Goal: Task Accomplishment & Management: Manage account settings

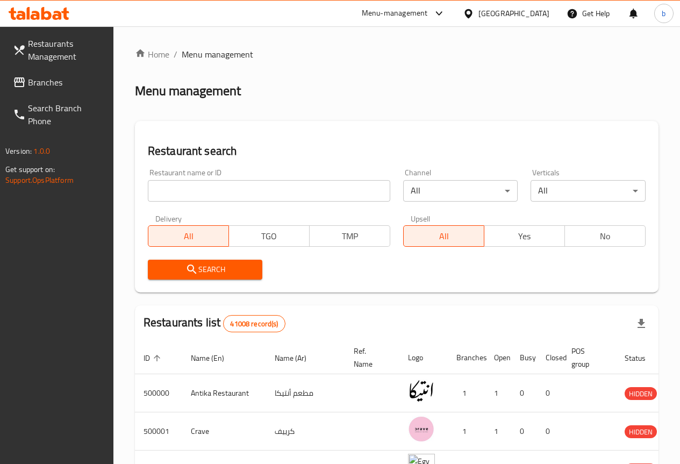
click at [60, 82] on span "Branches" at bounding box center [66, 82] width 77 height 13
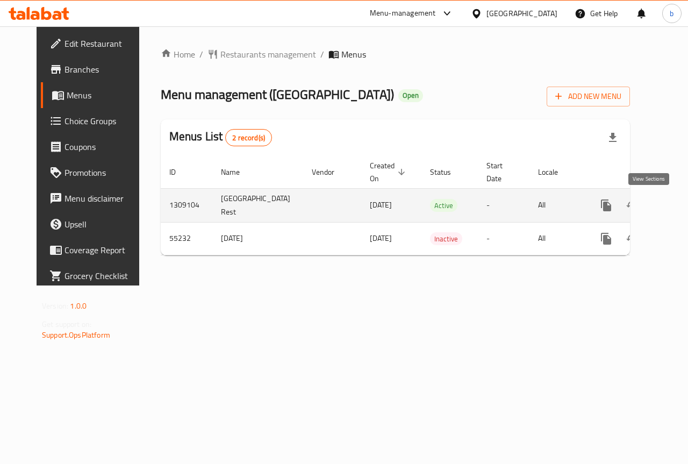
click at [677, 207] on icon "enhanced table" at bounding box center [683, 205] width 13 height 13
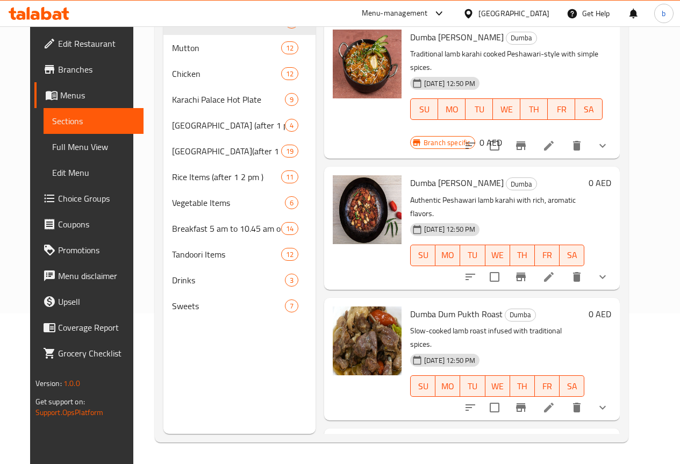
click at [58, 46] on span "Edit Restaurant" at bounding box center [96, 43] width 77 height 13
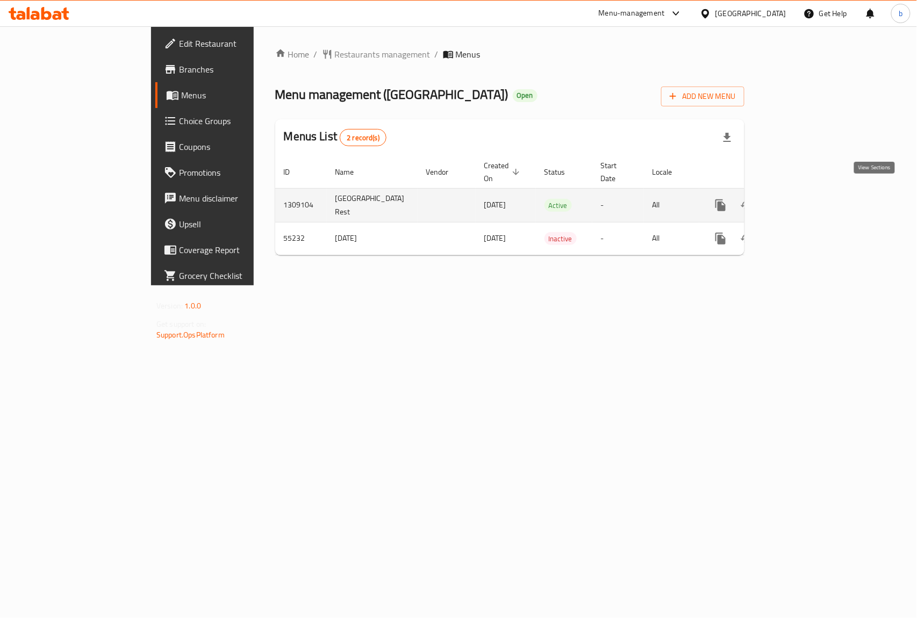
click at [811, 192] on link "enhanced table" at bounding box center [798, 205] width 26 height 26
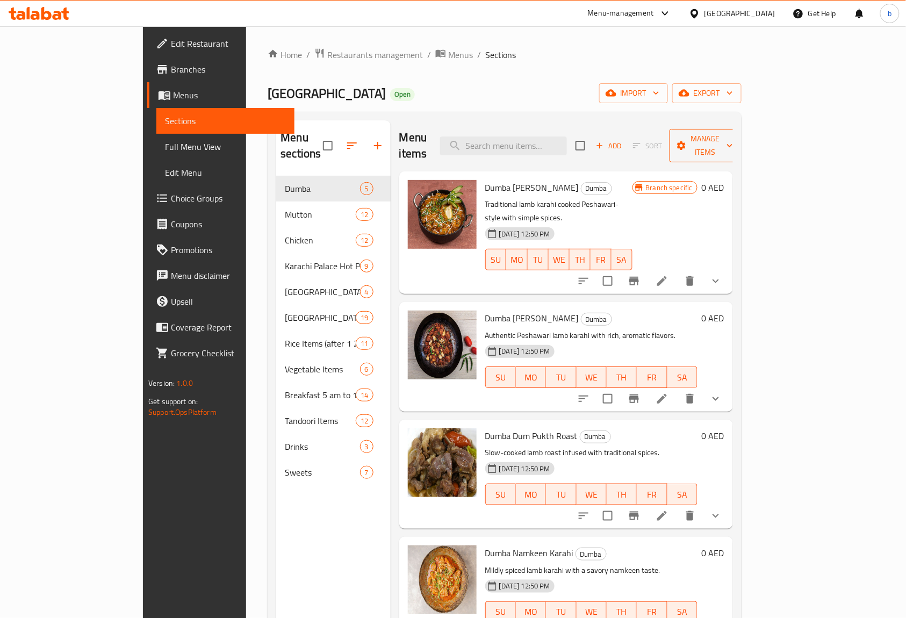
click at [742, 130] on button "Manage items" at bounding box center [706, 145] width 72 height 33
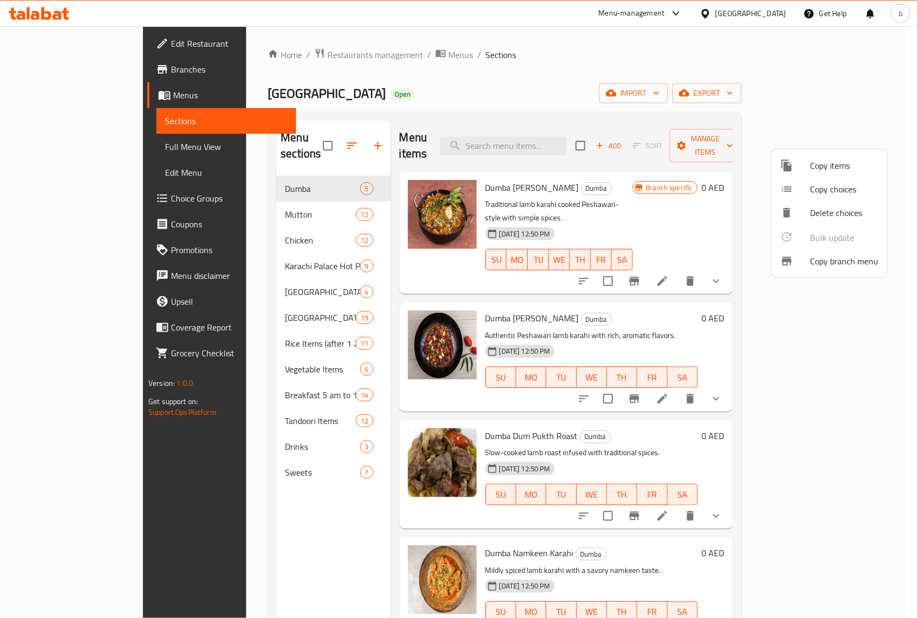
click at [841, 261] on span "Copy branch menu" at bounding box center [845, 261] width 68 height 13
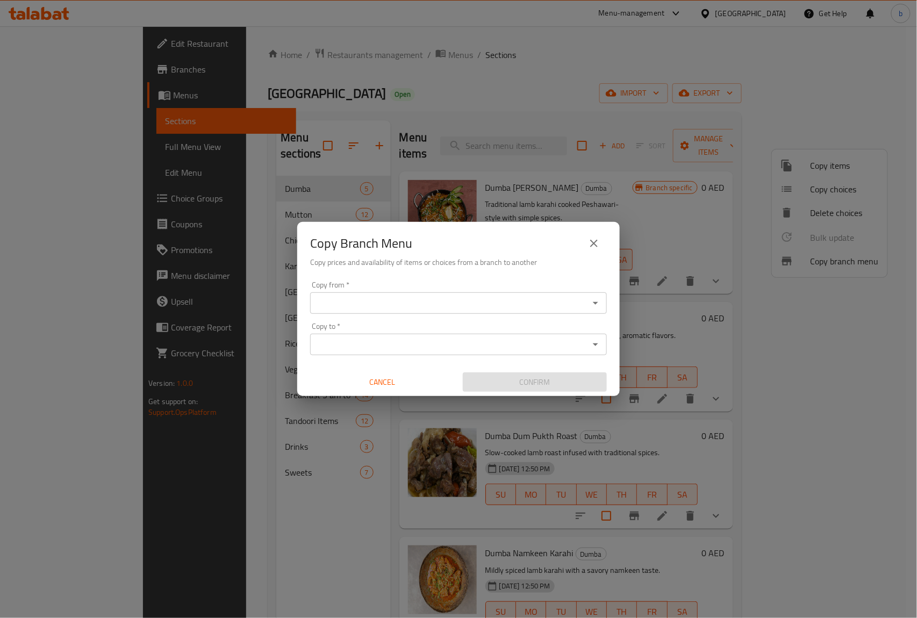
click at [451, 302] on input "Copy from   *" at bounding box center [449, 303] width 273 height 15
click at [464, 193] on div "Copy Branch Menu Copy prices and availability of items or choices from a branch…" at bounding box center [458, 309] width 917 height 618
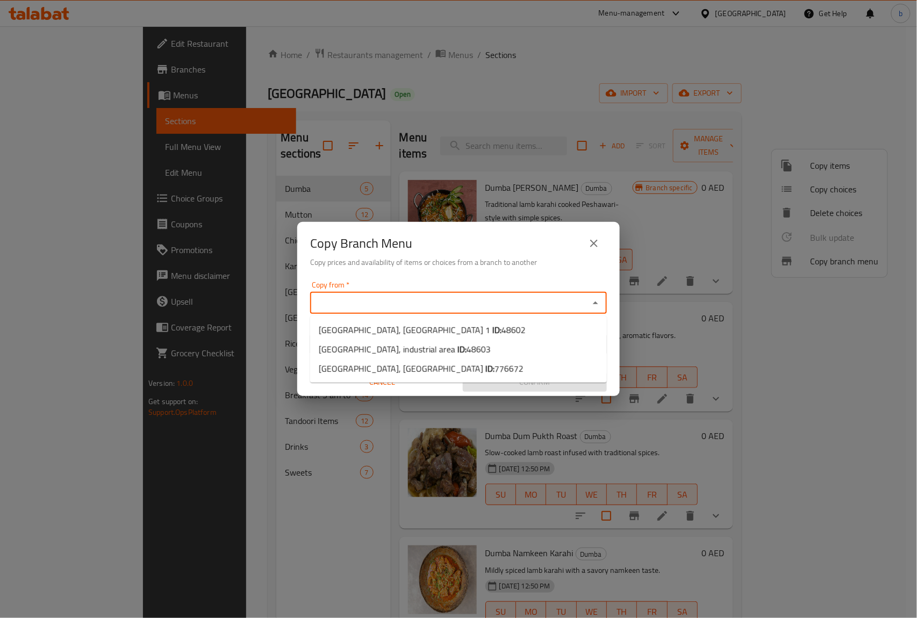
click at [360, 302] on input "Copy from   *" at bounding box center [449, 303] width 273 height 15
click at [491, 332] on span "Karachi Palace Restaurant, Ajman Industrial Area 1 ID: 48602" at bounding box center [422, 330] width 207 height 13
type input "Karachi Palace Restaurant, Ajman Industrial Area 1"
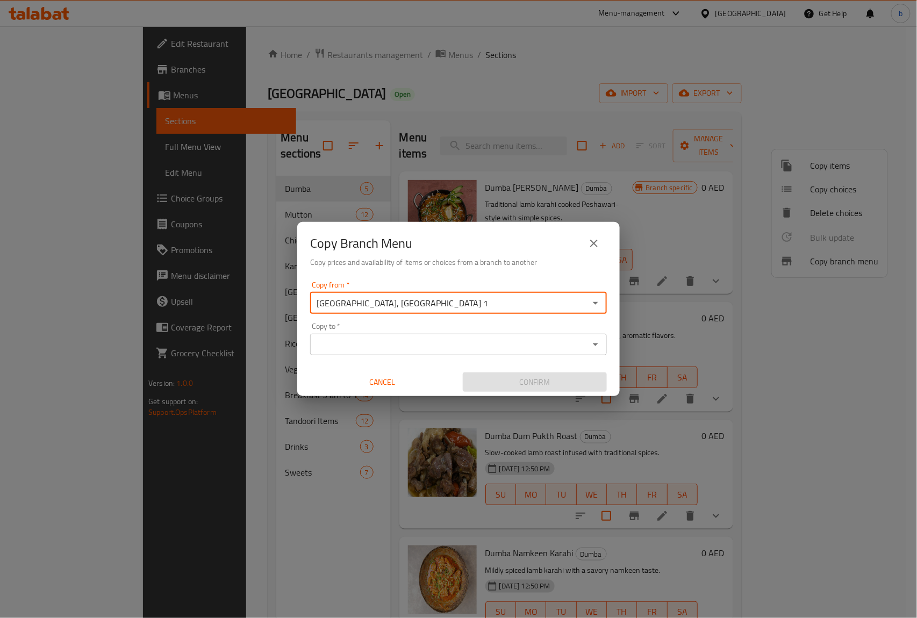
click at [447, 349] on input "Copy to   *" at bounding box center [449, 344] width 273 height 15
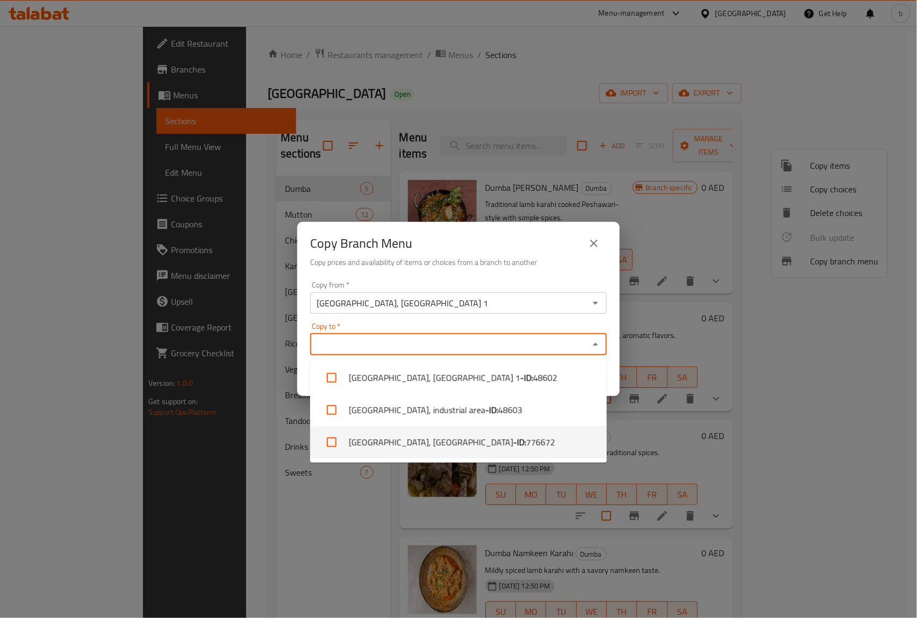
click at [437, 438] on li "Karachi Palace Rest, Al Ramlah - ID: 776672" at bounding box center [458, 442] width 297 height 32
checkbox input "true"
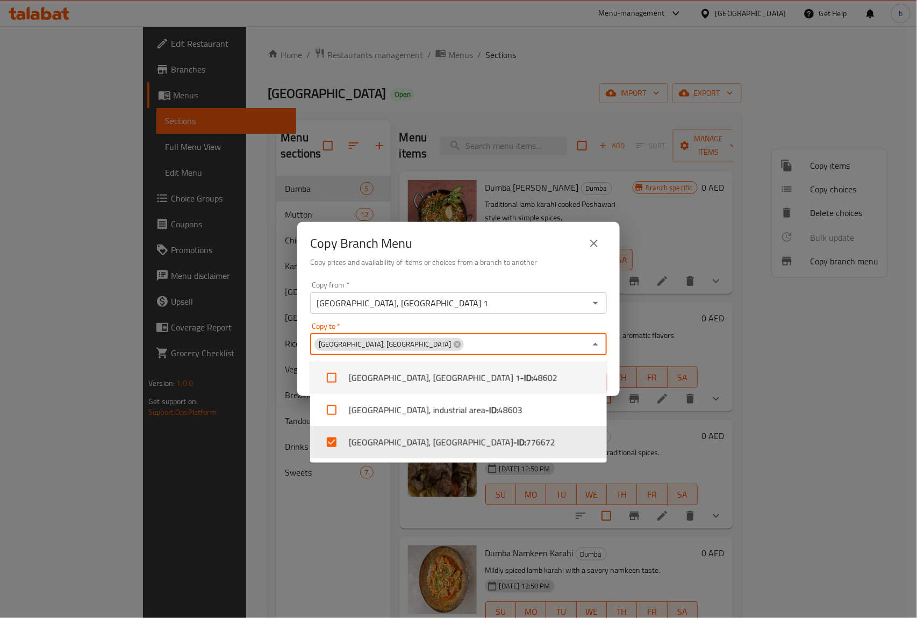
click at [511, 243] on div "Copy Branch Menu" at bounding box center [458, 244] width 297 height 26
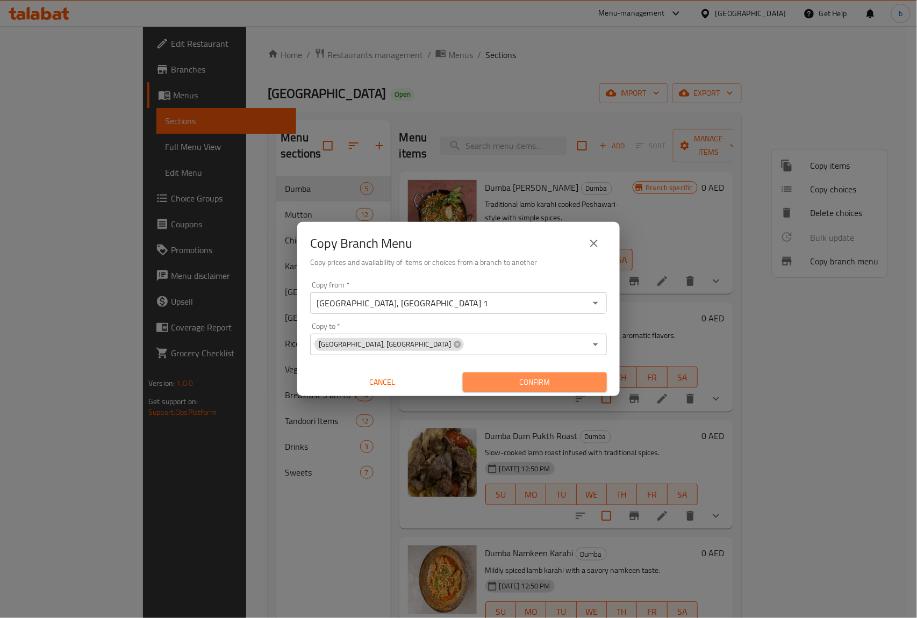
click at [535, 382] on span "Confirm" at bounding box center [534, 382] width 127 height 13
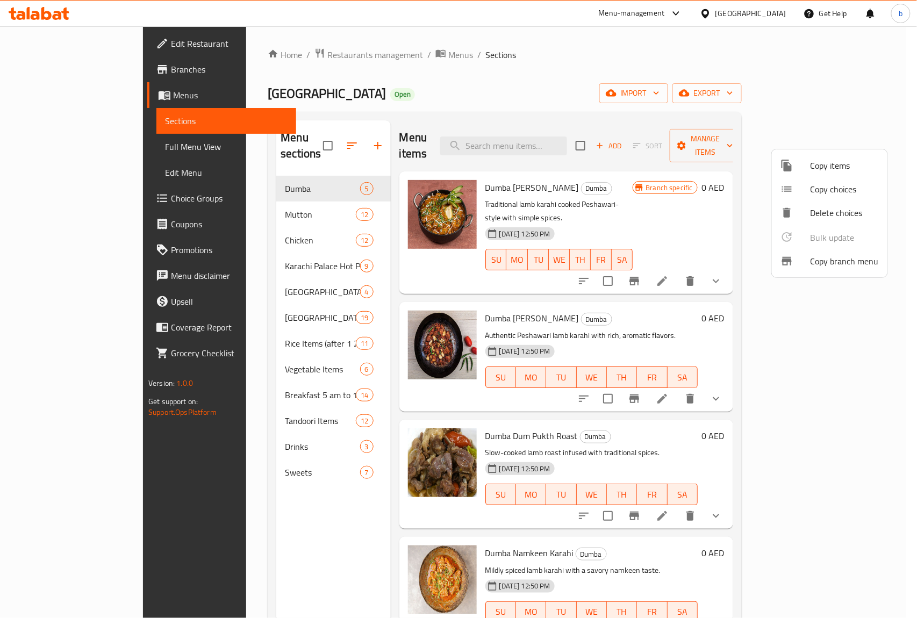
click at [54, 56] on div at bounding box center [458, 309] width 917 height 618
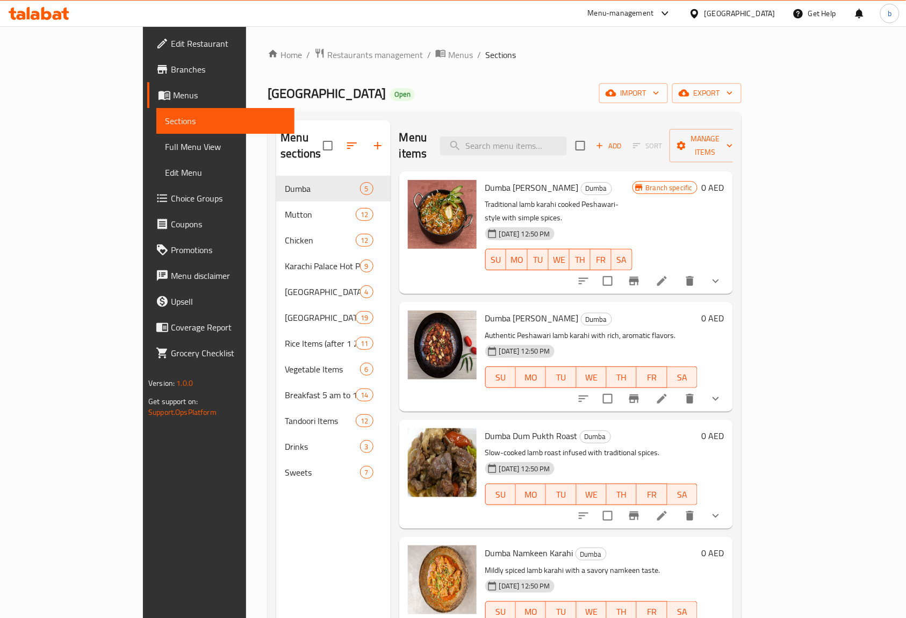
click at [171, 67] on span "Branches" at bounding box center [228, 69] width 115 height 13
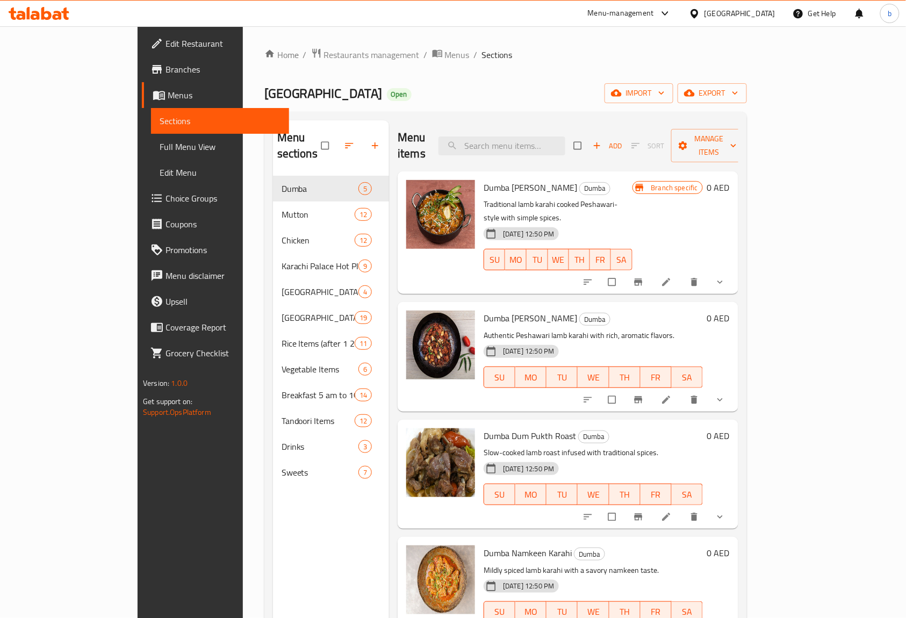
click at [166, 74] on span "Branches" at bounding box center [223, 69] width 115 height 13
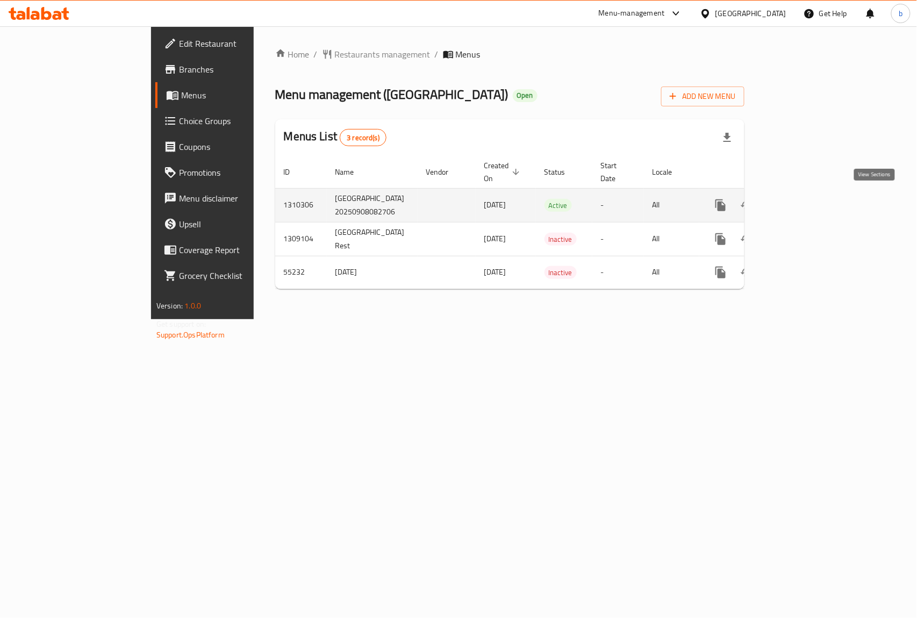
click at [803, 200] on icon "enhanced table" at bounding box center [798, 205] width 10 height 10
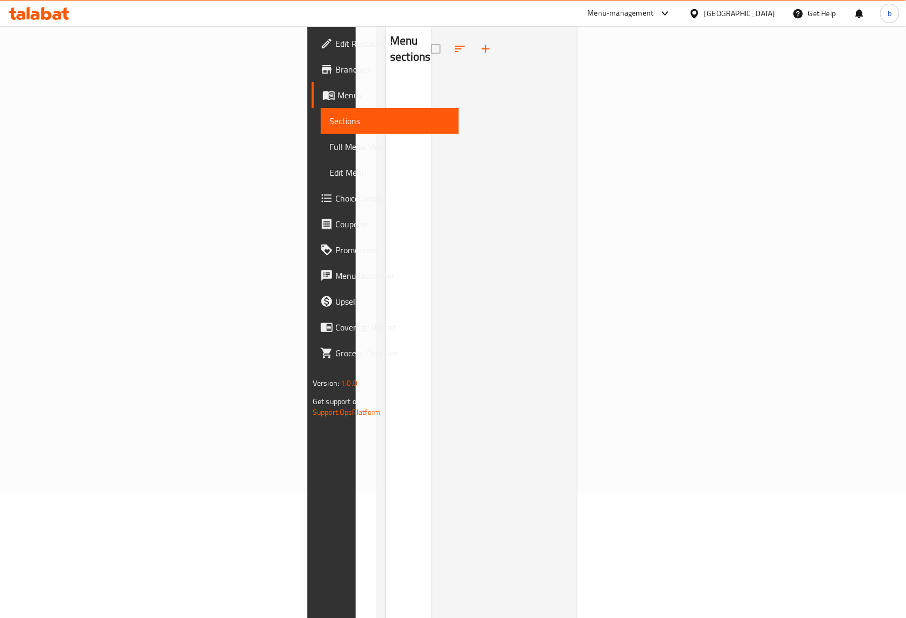
scroll to position [80, 0]
click at [329, 140] on span "Full Menu View" at bounding box center [389, 146] width 121 height 13
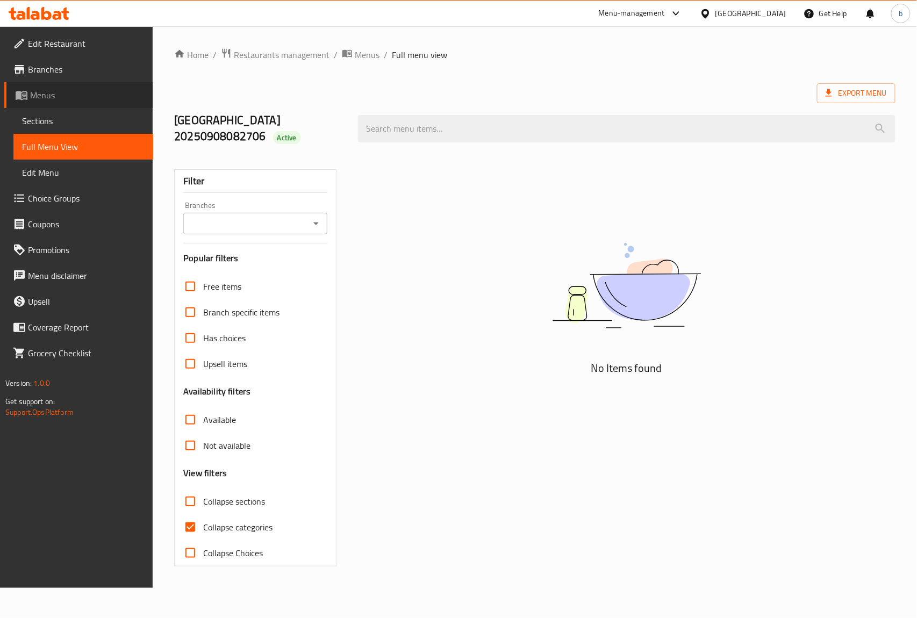
click at [54, 91] on span "Menus" at bounding box center [87, 95] width 114 height 13
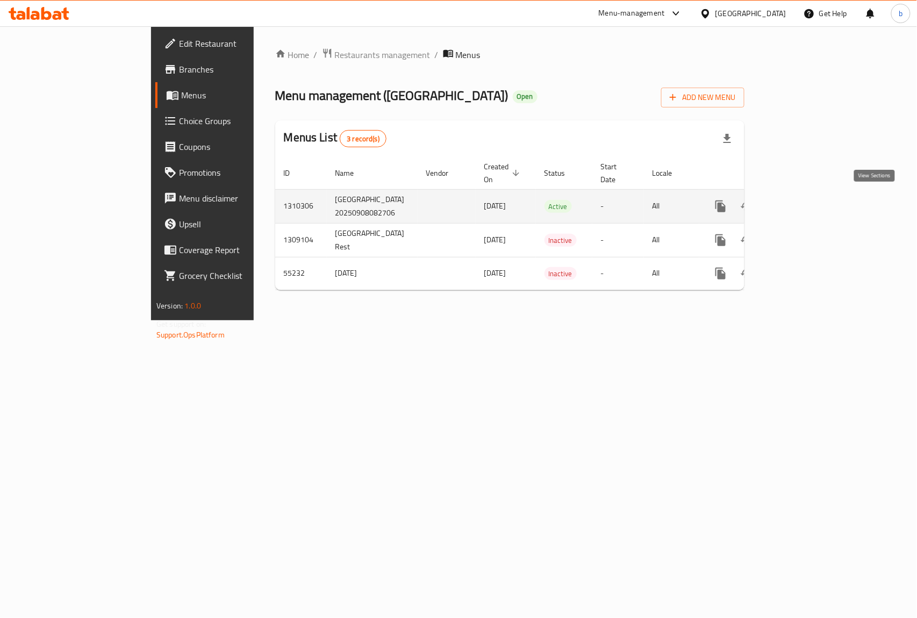
click at [805, 200] on icon "enhanced table" at bounding box center [798, 206] width 13 height 13
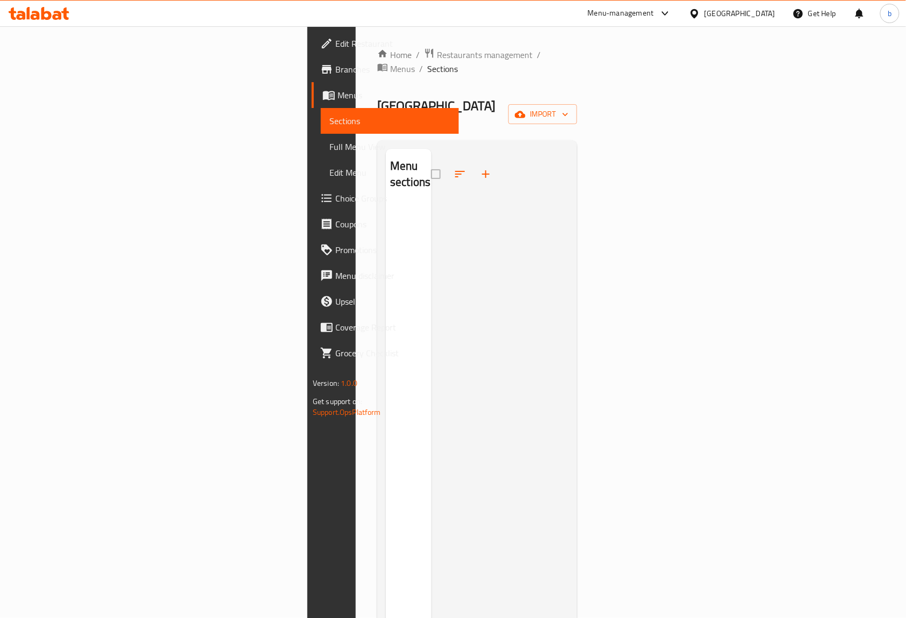
click at [329, 143] on span "Full Menu View" at bounding box center [389, 146] width 121 height 13
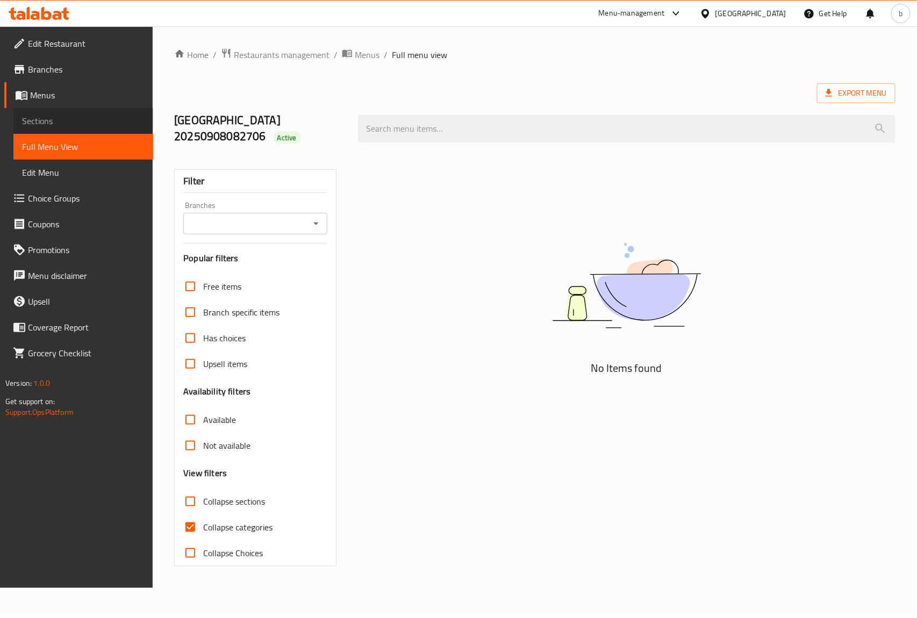
click at [75, 119] on span "Sections" at bounding box center [83, 120] width 123 height 13
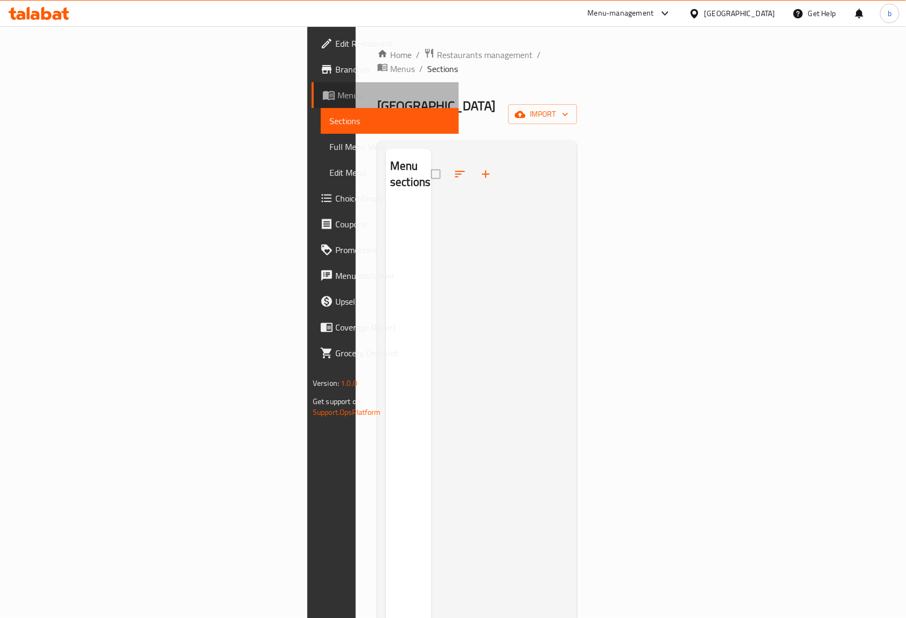
click at [338, 91] on span "Menus" at bounding box center [394, 95] width 113 height 13
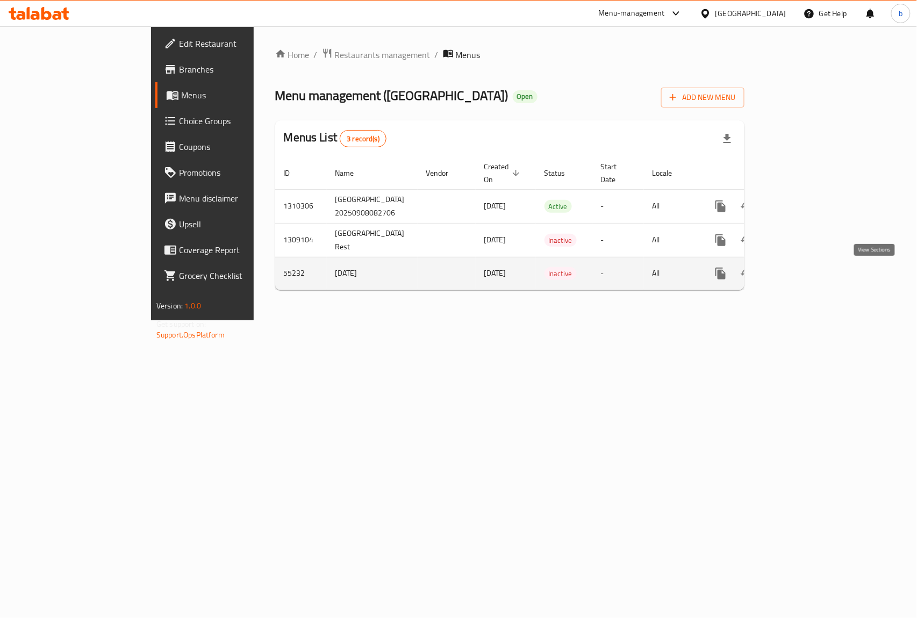
click at [803, 276] on icon "enhanced table" at bounding box center [798, 274] width 10 height 10
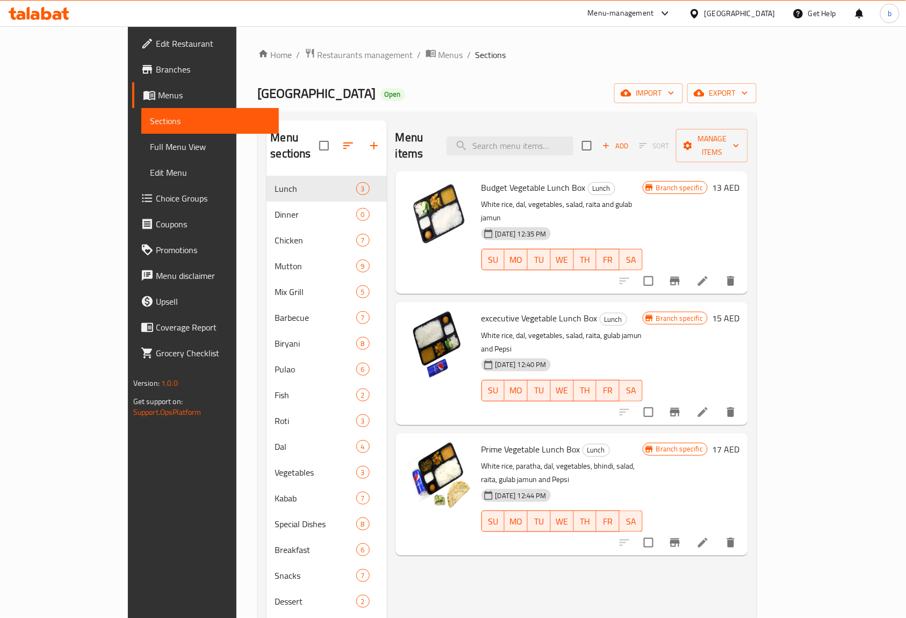
click at [158, 94] on span "Menus" at bounding box center [214, 95] width 113 height 13
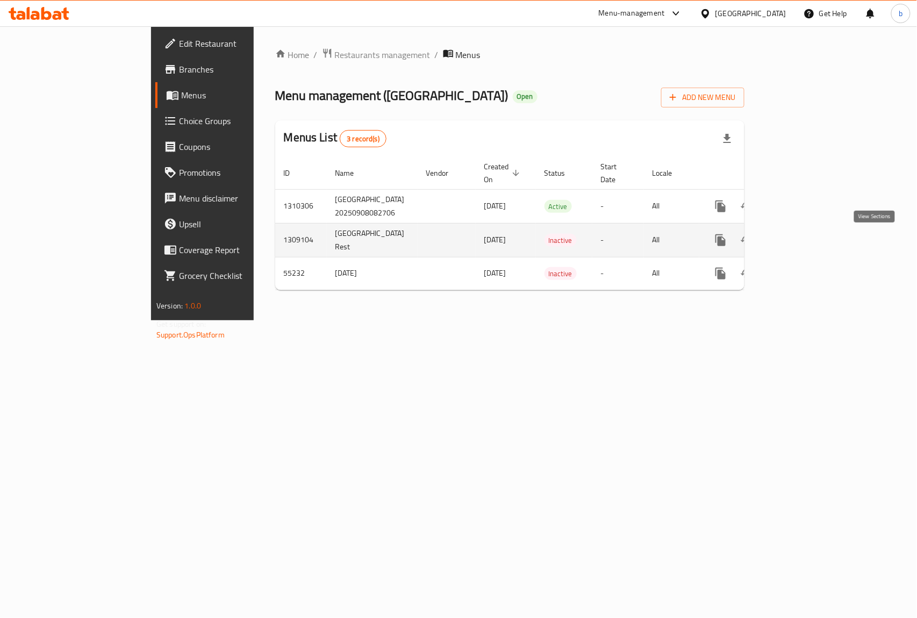
click at [811, 243] on link "enhanced table" at bounding box center [798, 240] width 26 height 26
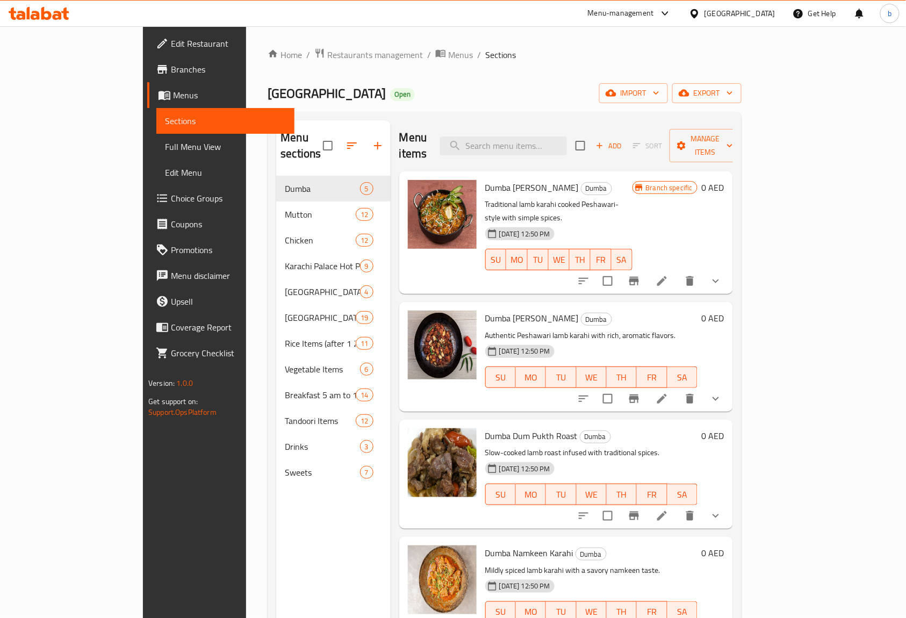
click at [173, 100] on span "Menus" at bounding box center [229, 95] width 113 height 13
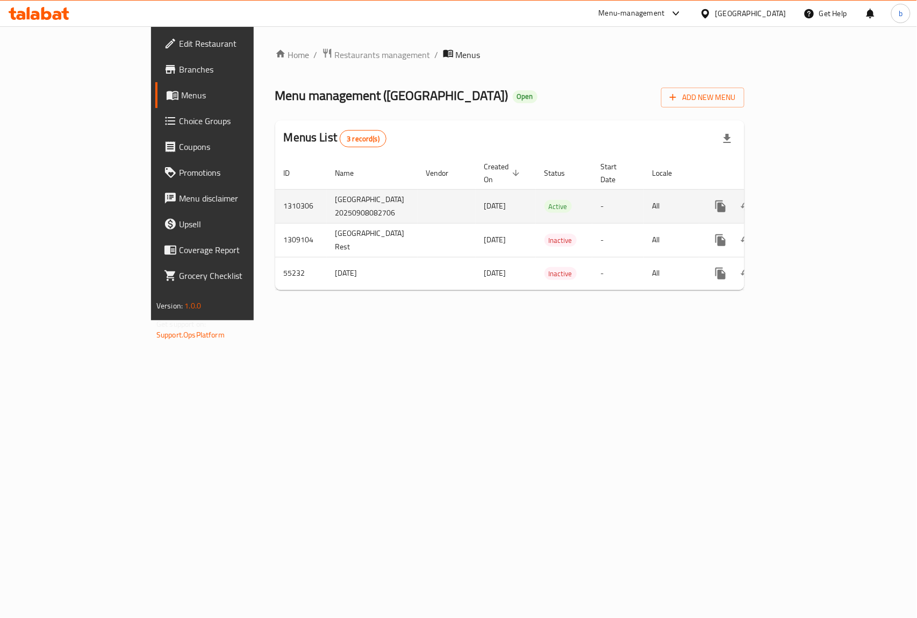
drag, startPoint x: 221, startPoint y: 186, endPoint x: 291, endPoint y: 222, distance: 78.1
click at [291, 222] on tr "1310306 Karachi Palace Rest,Al Ramlah 20250908082706 08/09/2025 Active - All" at bounding box center [547, 206] width 544 height 34
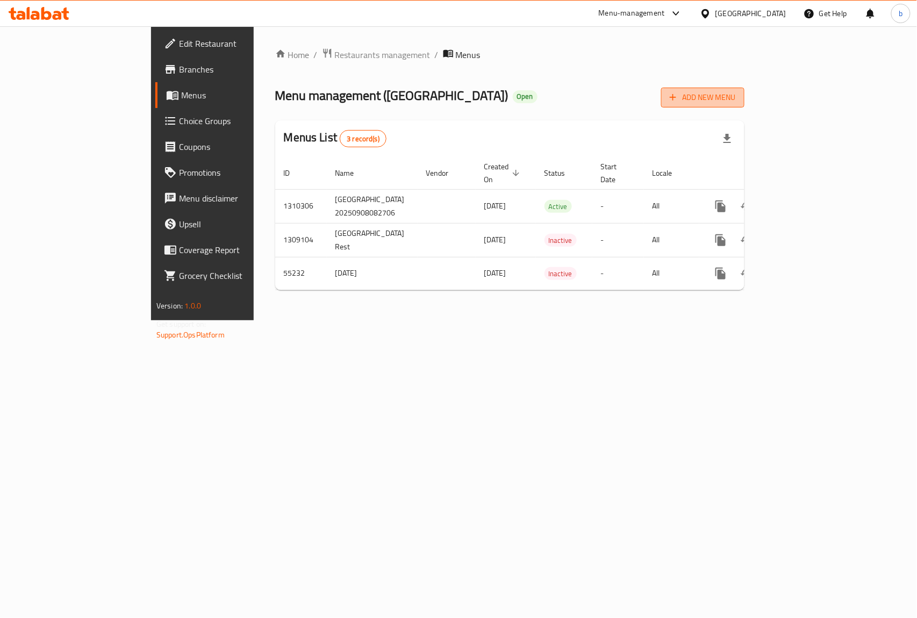
click at [736, 96] on span "Add New Menu" at bounding box center [703, 97] width 66 height 13
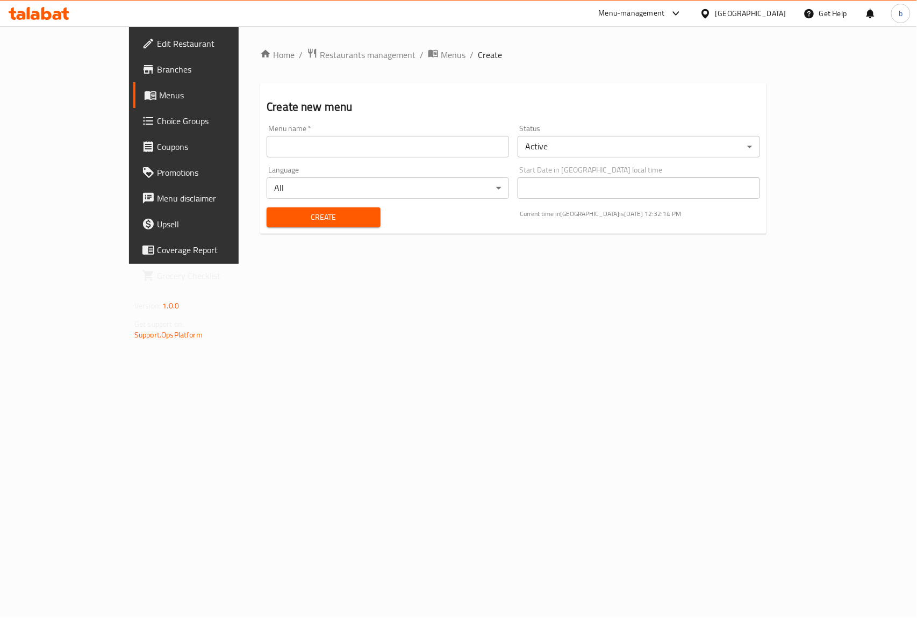
click at [329, 148] on input "text" at bounding box center [388, 146] width 242 height 21
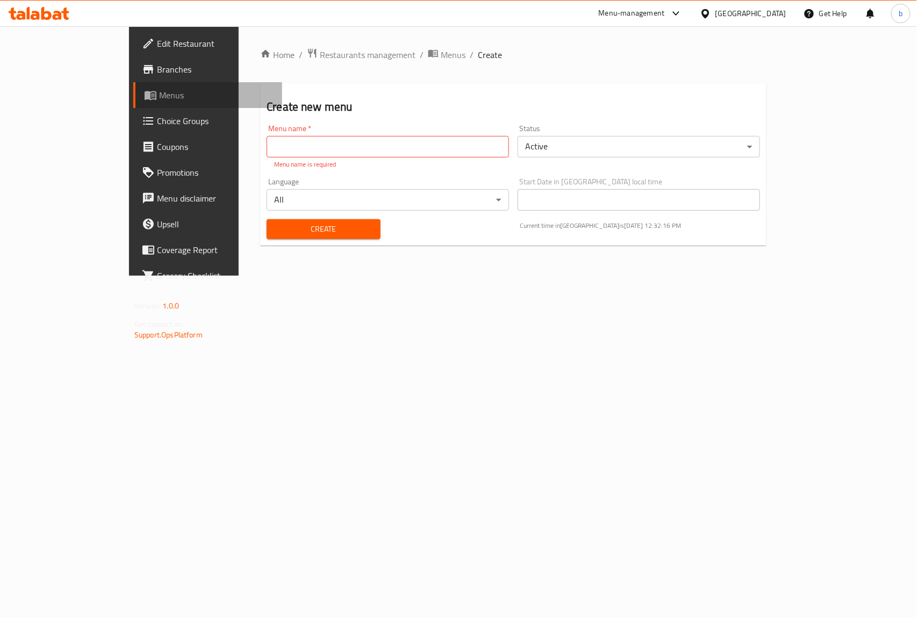
click at [159, 89] on span "Menus" at bounding box center [216, 95] width 114 height 13
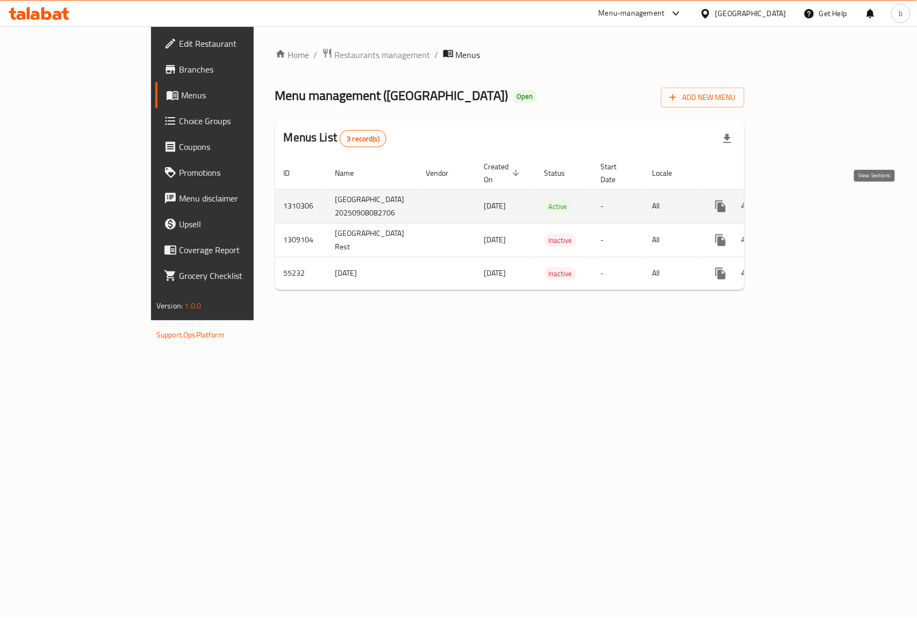
click at [811, 201] on link "enhanced table" at bounding box center [798, 206] width 26 height 26
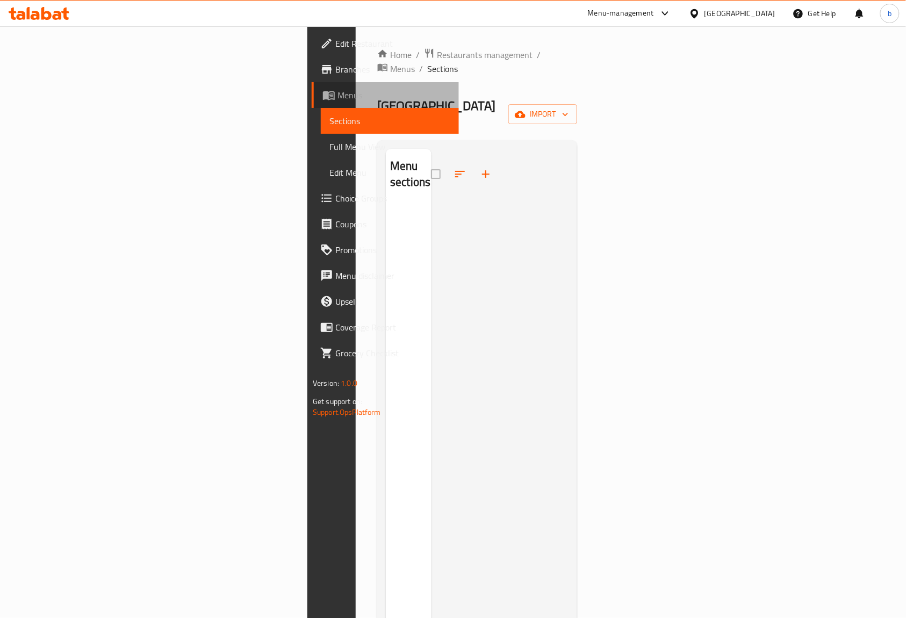
click at [338, 99] on span "Menus" at bounding box center [394, 95] width 113 height 13
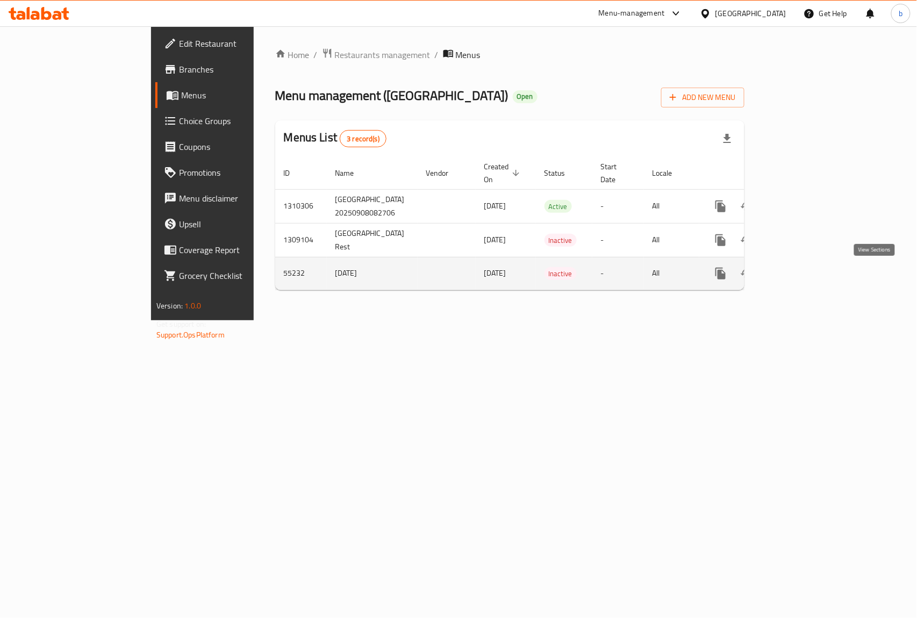
click at [805, 274] on icon "enhanced table" at bounding box center [798, 273] width 13 height 13
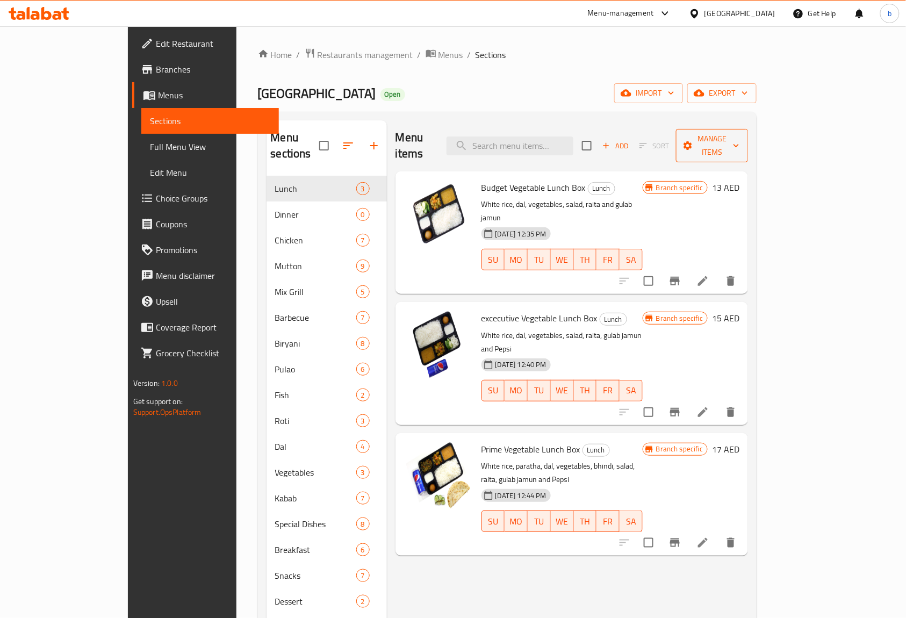
click at [740, 136] on span "Manage items" at bounding box center [712, 145] width 55 height 27
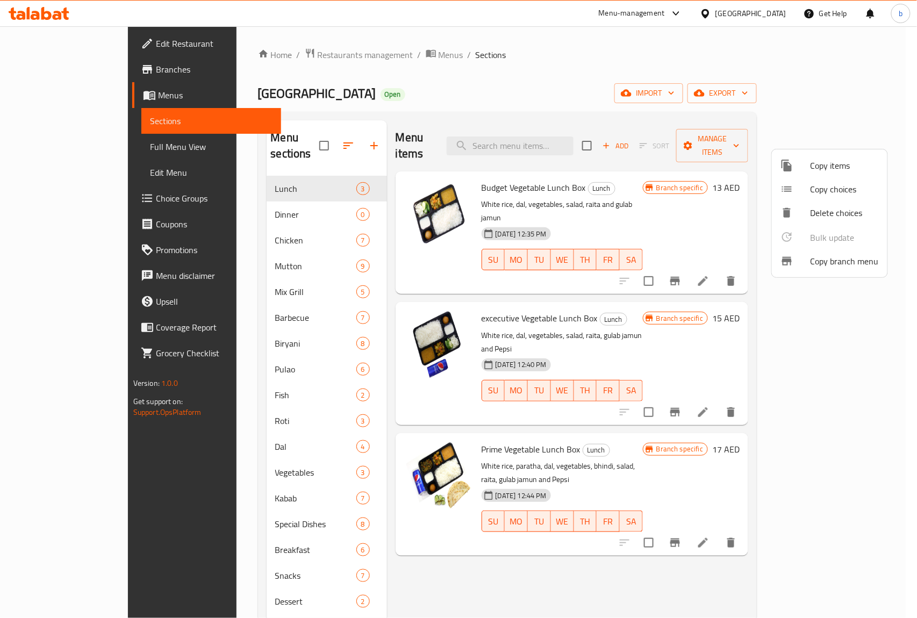
click at [824, 263] on span "Copy branch menu" at bounding box center [845, 261] width 68 height 13
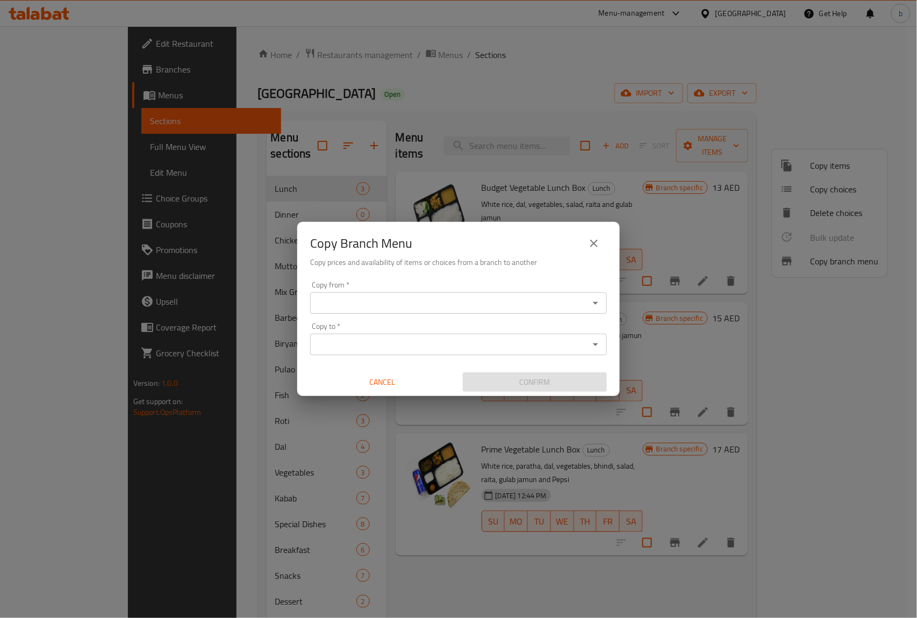
click at [571, 309] on input "Copy from   *" at bounding box center [449, 303] width 273 height 15
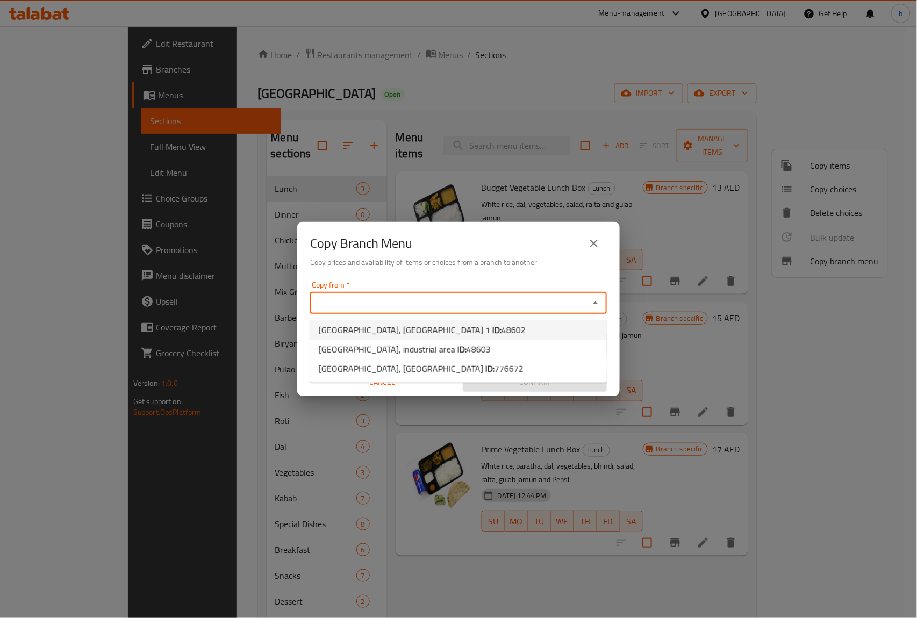
click at [555, 226] on div "Copy Branch Menu Copy prices and availability of items or choices from a branch…" at bounding box center [458, 249] width 322 height 55
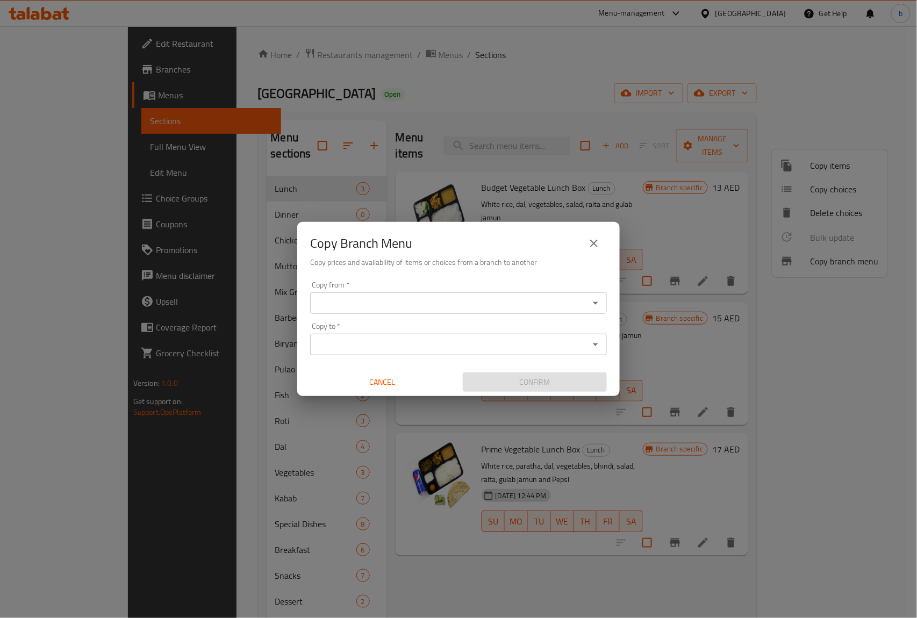
click at [602, 247] on button "close" at bounding box center [594, 244] width 26 height 26
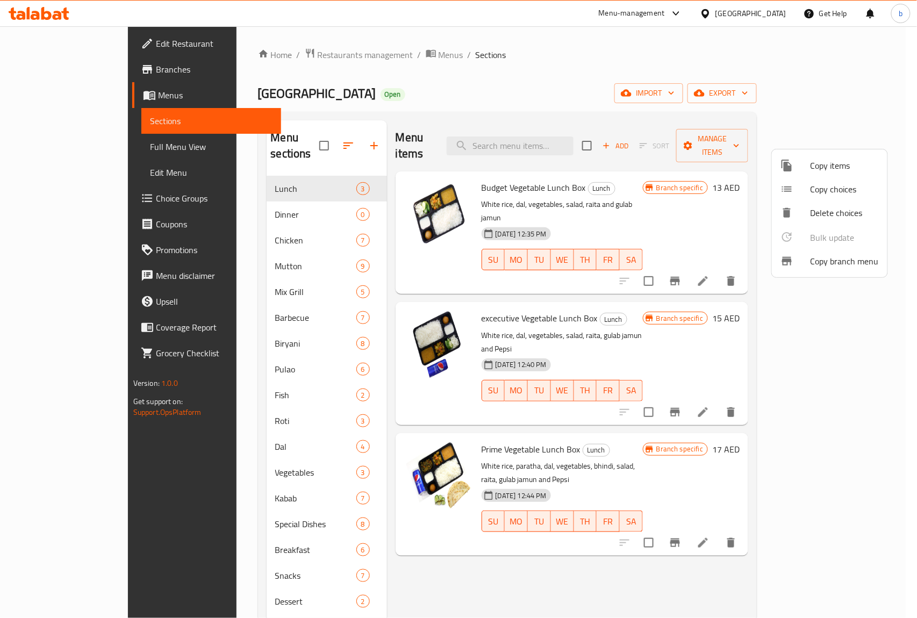
click at [80, 123] on div at bounding box center [458, 309] width 917 height 618
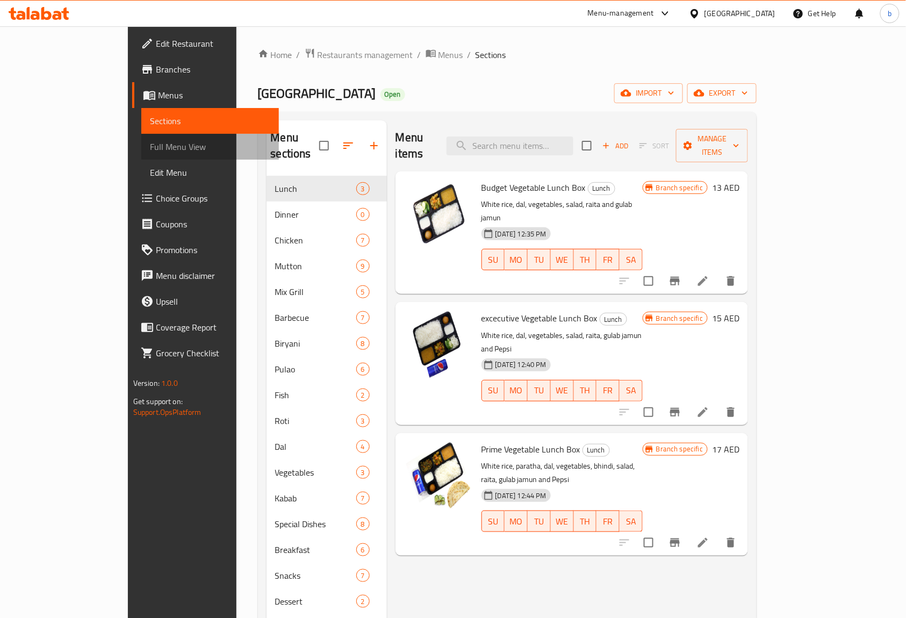
click at [150, 140] on span "Full Menu View" at bounding box center [210, 146] width 121 height 13
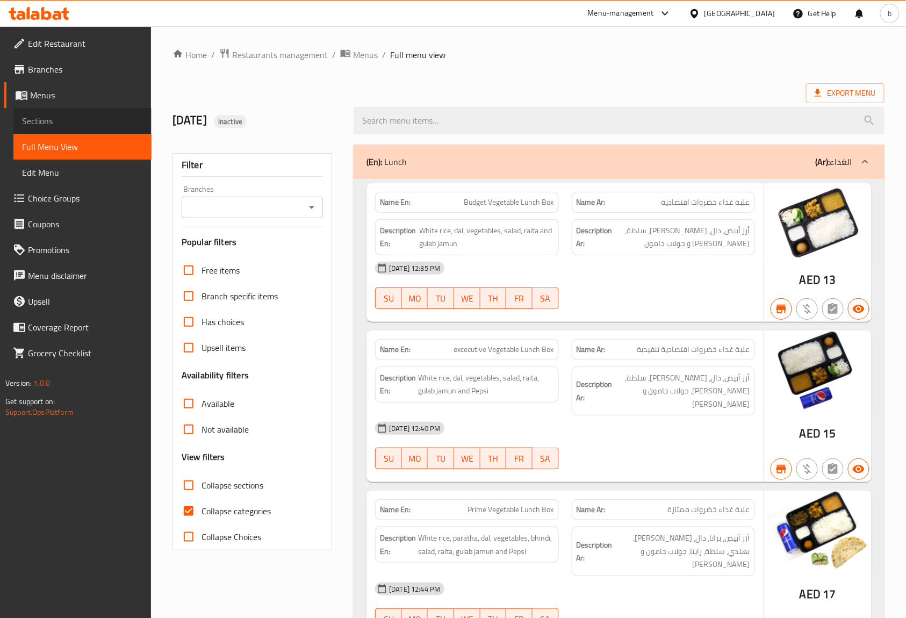
click at [82, 126] on span "Sections" at bounding box center [82, 120] width 121 height 13
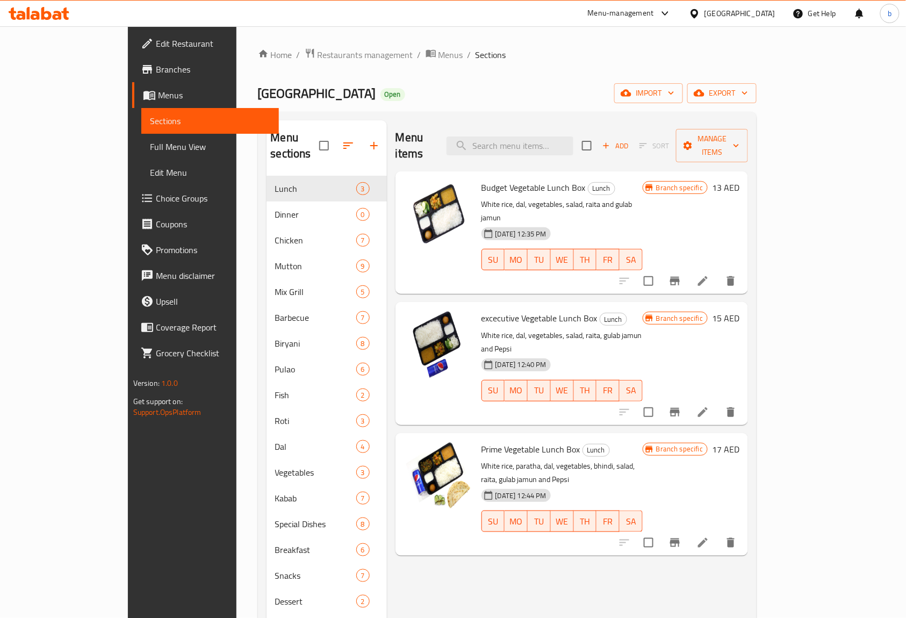
click at [150, 126] on span "Sections" at bounding box center [210, 120] width 121 height 13
click at [158, 95] on span "Menus" at bounding box center [214, 95] width 113 height 13
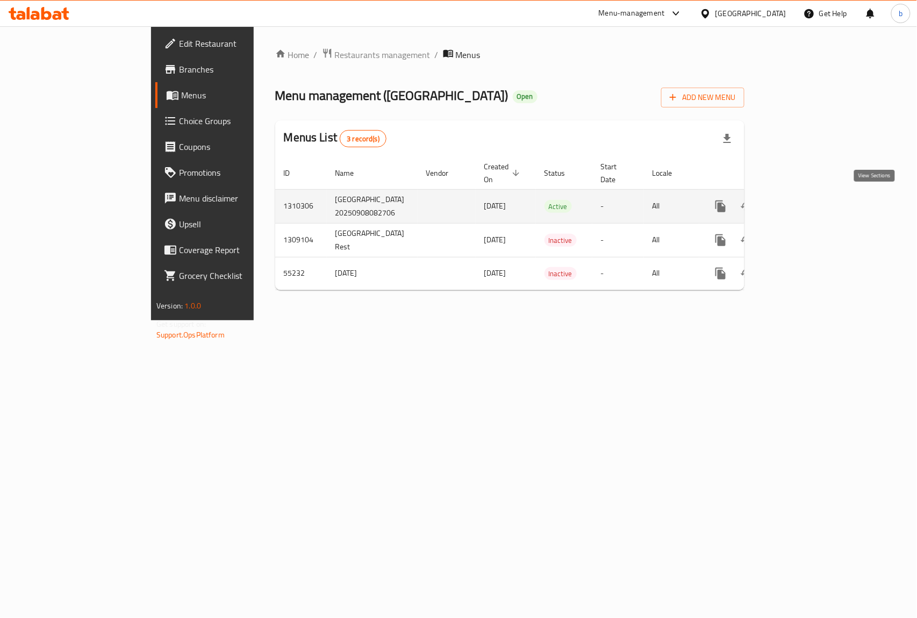
click at [803, 202] on icon "enhanced table" at bounding box center [798, 207] width 10 height 10
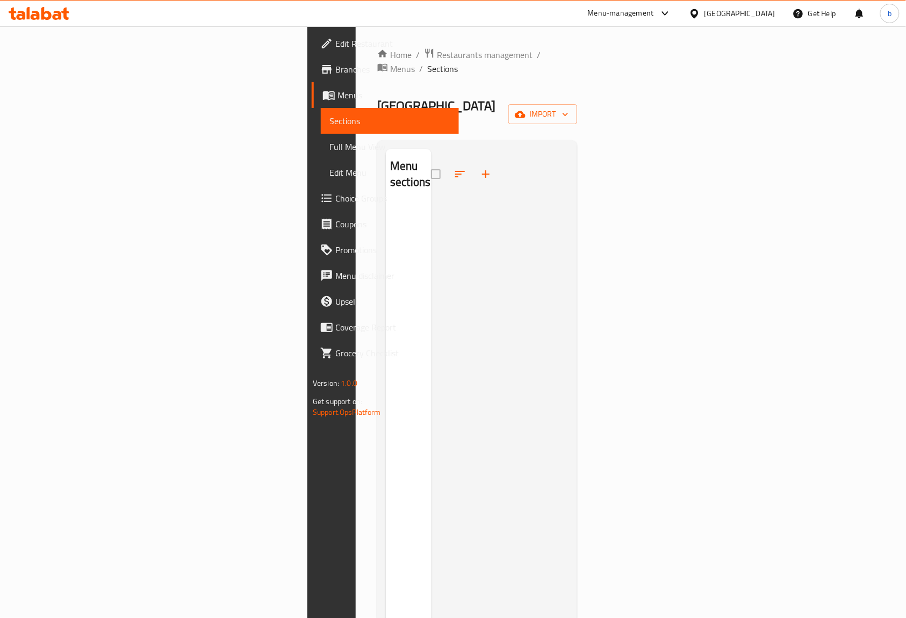
click at [329, 144] on span "Full Menu View" at bounding box center [389, 146] width 121 height 13
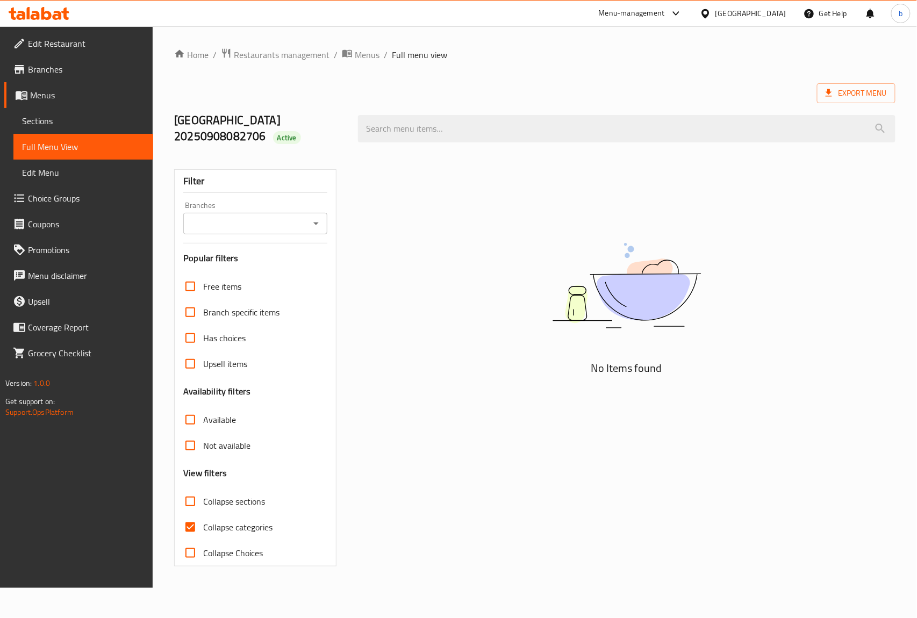
click at [67, 95] on span "Menus" at bounding box center [87, 95] width 114 height 13
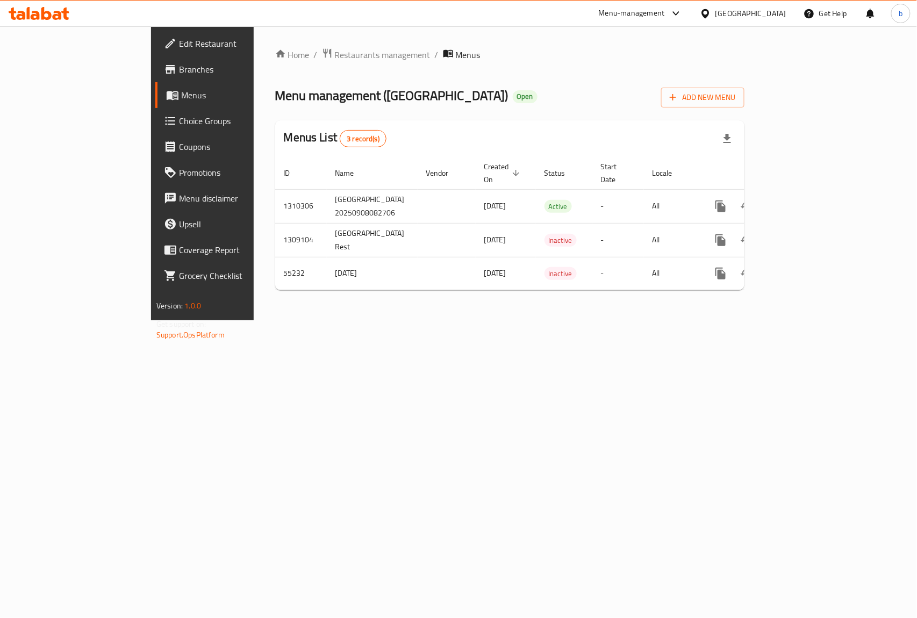
click at [179, 63] on span "Branches" at bounding box center [237, 69] width 117 height 13
click at [179, 66] on span "Branches" at bounding box center [237, 69] width 117 height 13
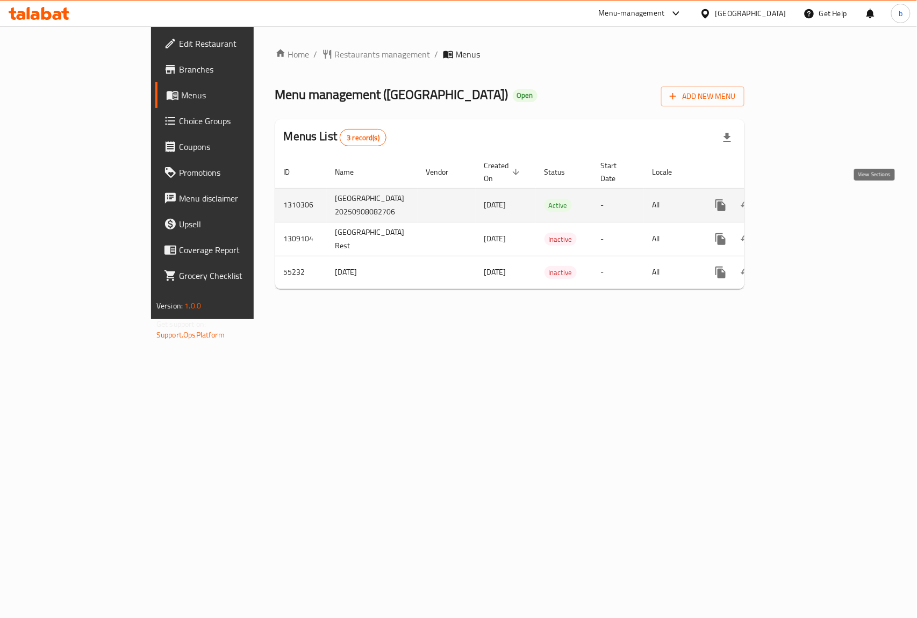
click at [805, 200] on icon "enhanced table" at bounding box center [798, 205] width 13 height 13
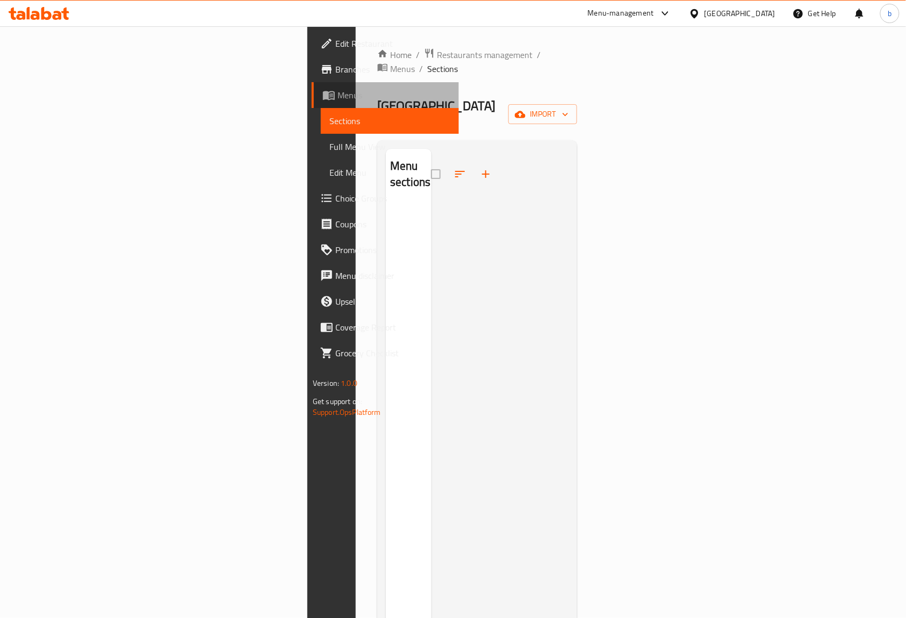
click at [312, 102] on link "Menus" at bounding box center [385, 95] width 147 height 26
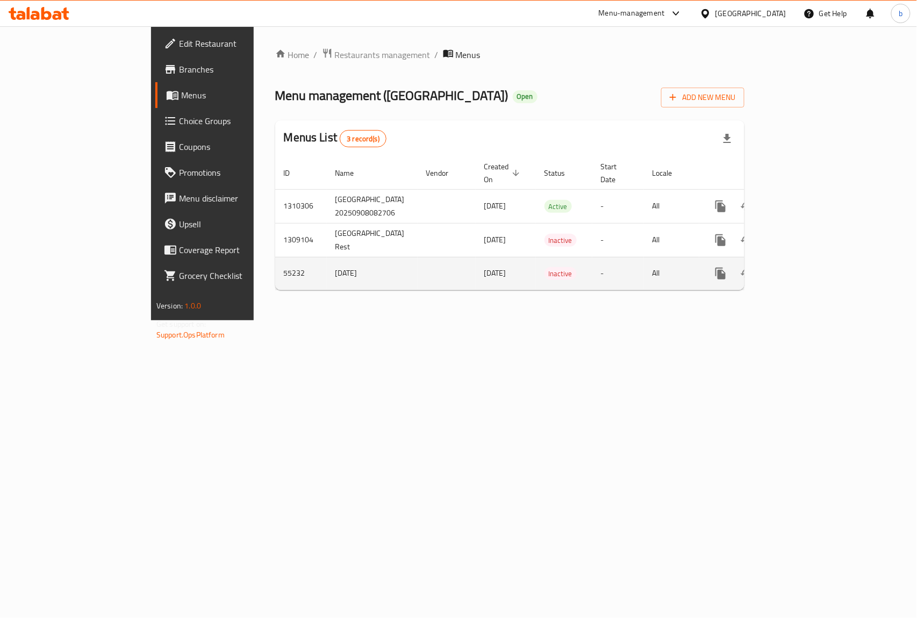
click at [476, 274] on td "[DATE]" at bounding box center [506, 273] width 60 height 33
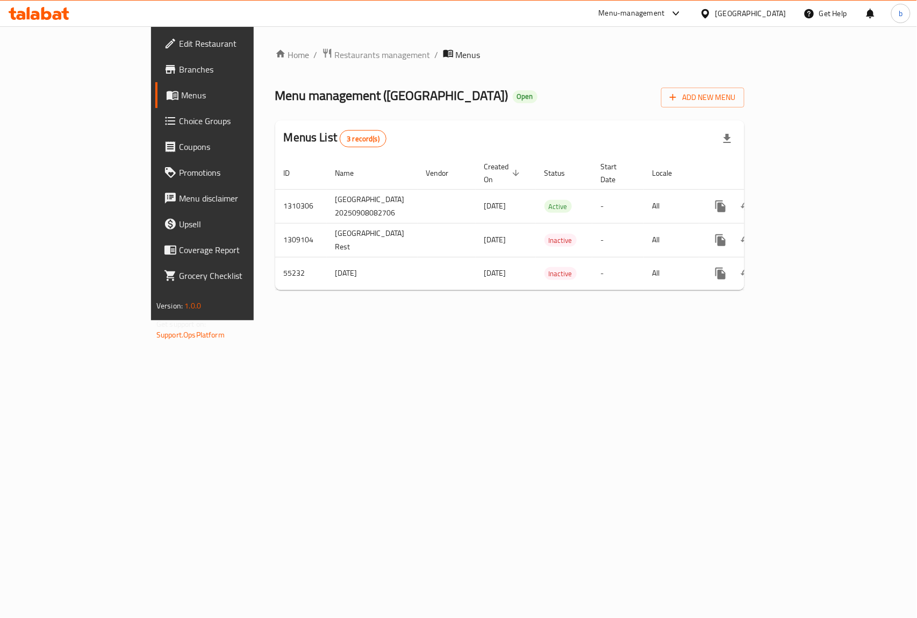
drag, startPoint x: 413, startPoint y: 274, endPoint x: 306, endPoint y: 306, distance: 111.2
click at [306, 306] on div "Home / Restaurants management / Menus Menu management ( Karachi Palace Restaura…" at bounding box center [510, 173] width 512 height 294
click at [608, 72] on div "Home / Restaurants management / Menus Menu management ( Karachi Palace Restaura…" at bounding box center [509, 173] width 469 height 251
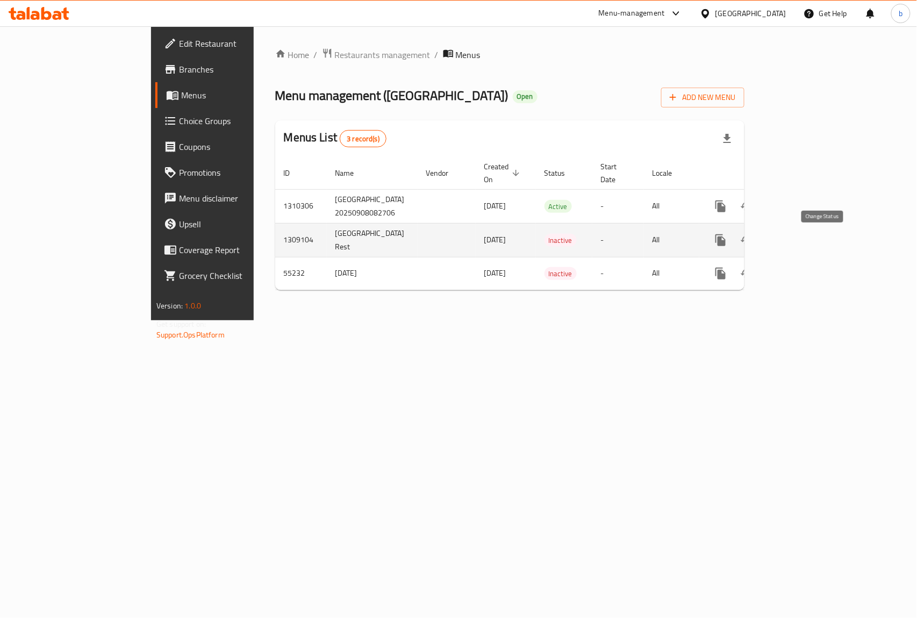
click at [759, 239] on button "enhanced table" at bounding box center [747, 240] width 26 height 26
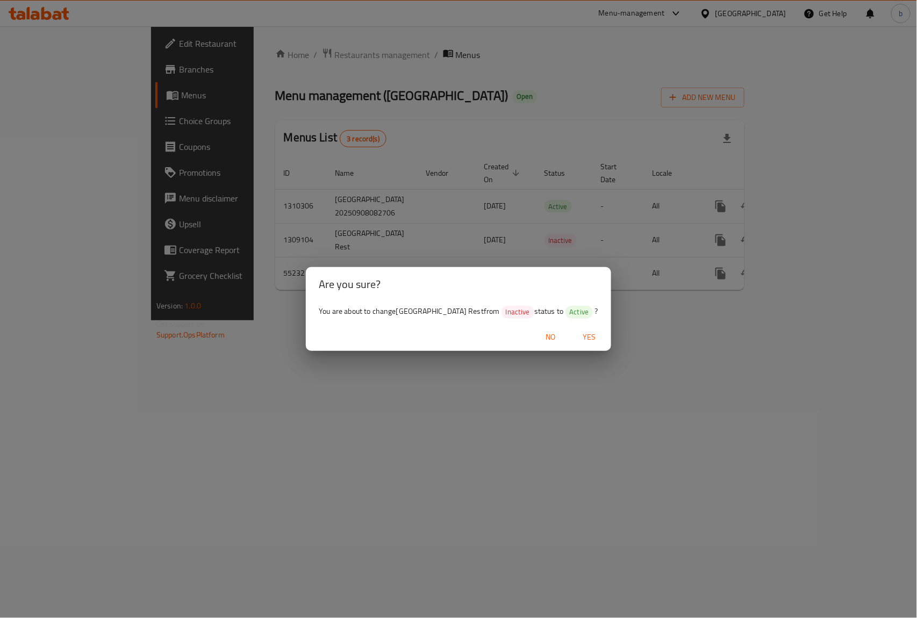
click at [577, 333] on span "Yes" at bounding box center [590, 337] width 26 height 13
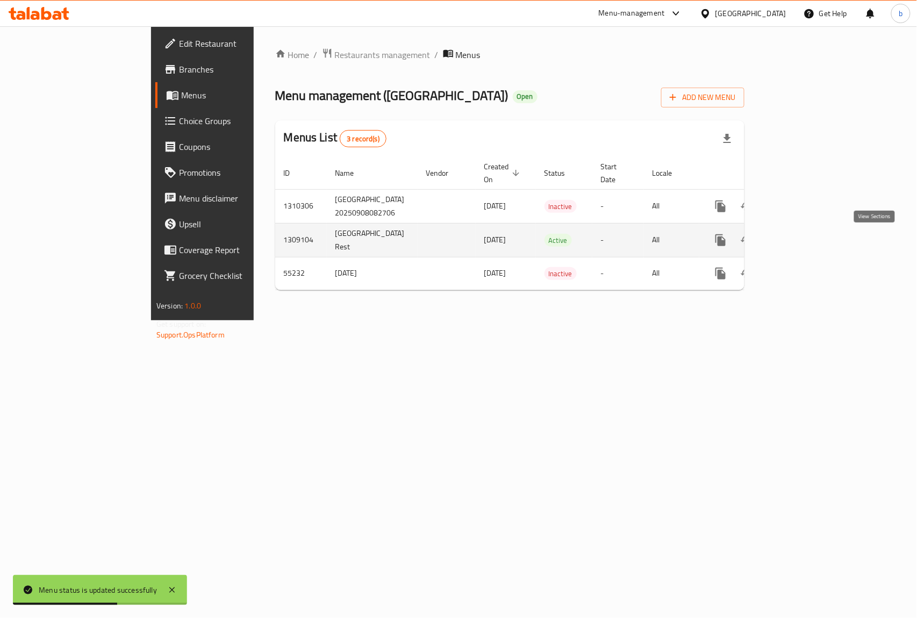
click at [805, 242] on icon "enhanced table" at bounding box center [798, 240] width 13 height 13
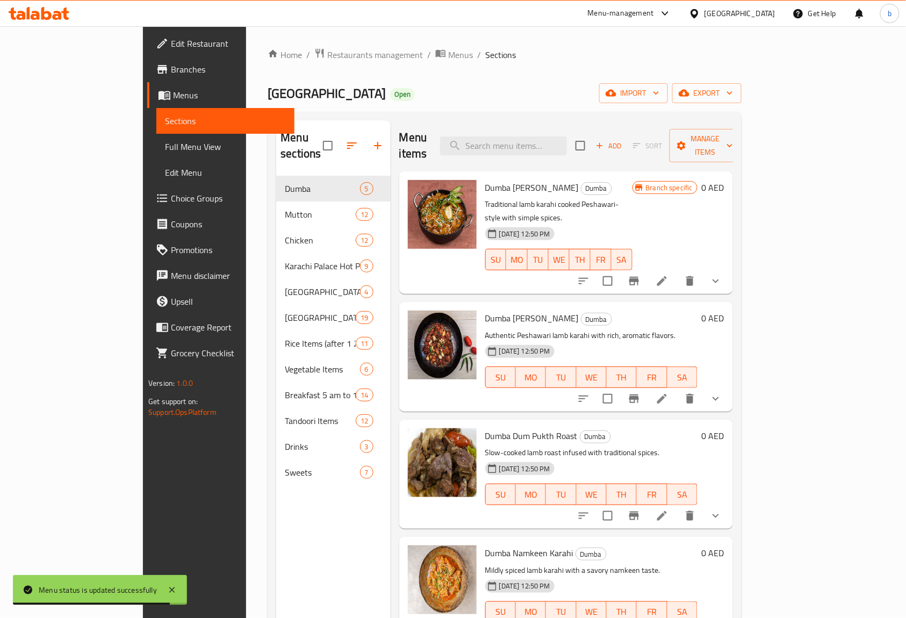
click at [561, 86] on div "Karachi Palace Restaurant Open import export" at bounding box center [505, 93] width 474 height 20
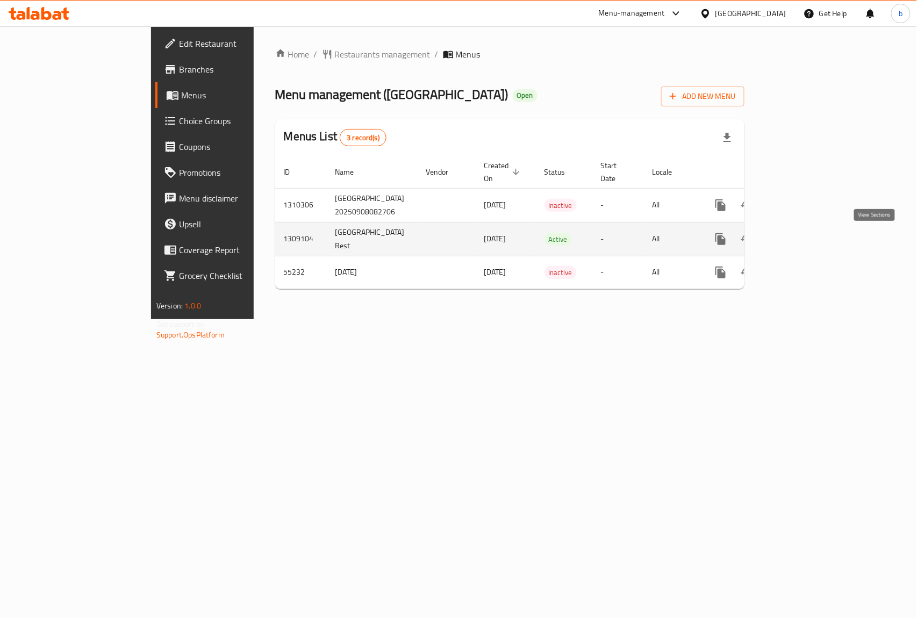
click at [805, 241] on icon "enhanced table" at bounding box center [798, 239] width 13 height 13
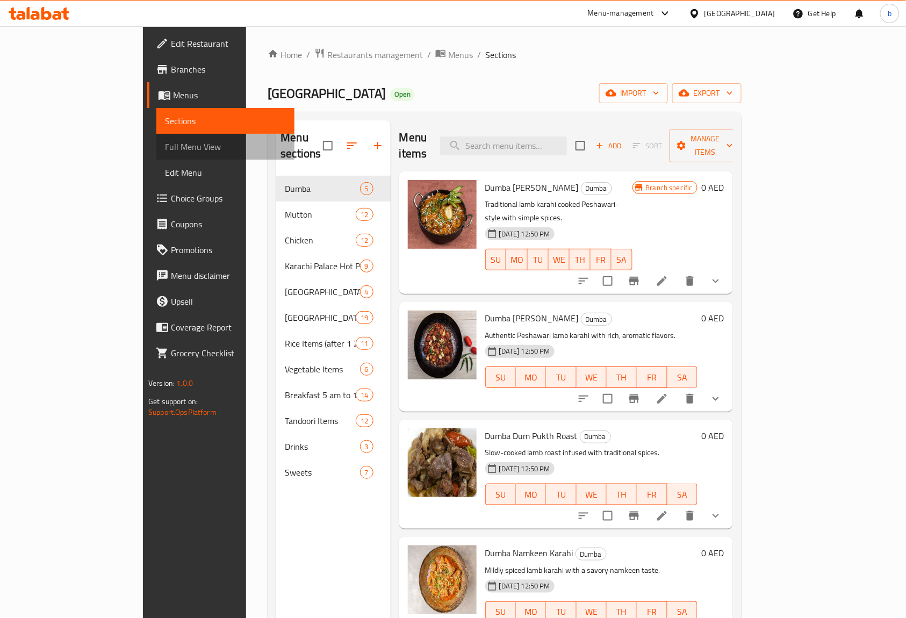
click at [165, 146] on span "Full Menu View" at bounding box center [225, 146] width 121 height 13
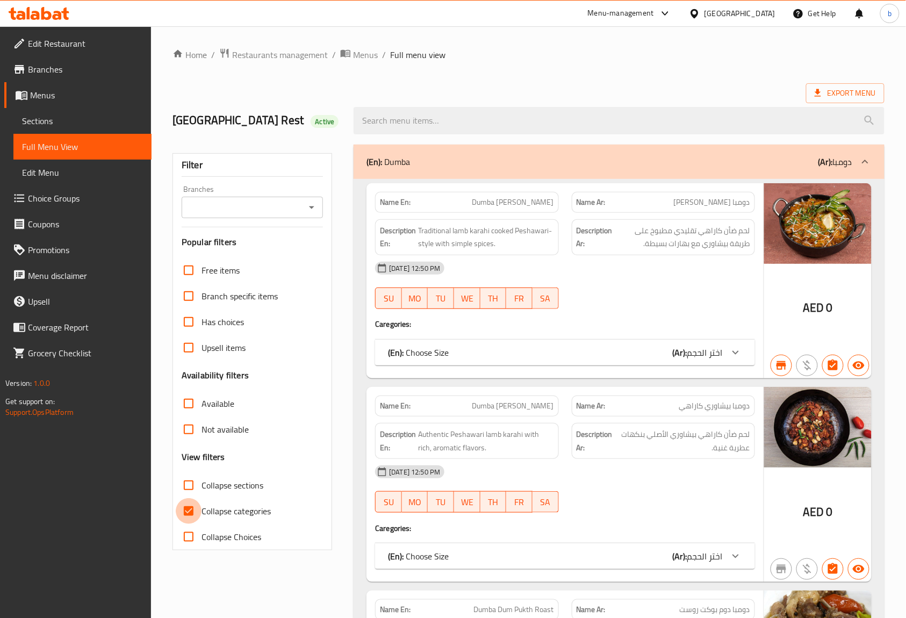
click at [193, 506] on input "Collapse categories" at bounding box center [189, 511] width 26 height 26
checkbox input "false"
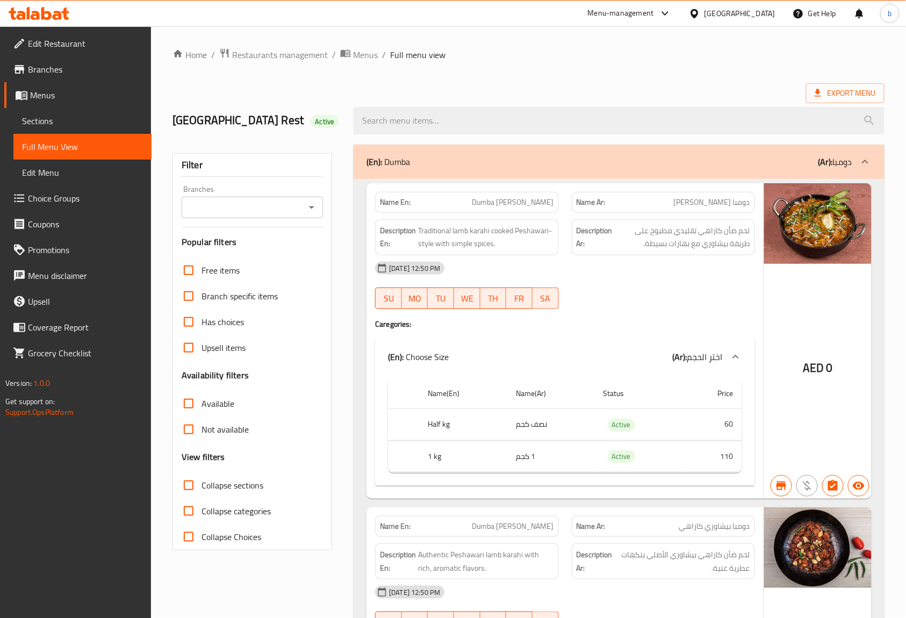
click at [290, 212] on input "Branches" at bounding box center [243, 207] width 117 height 15
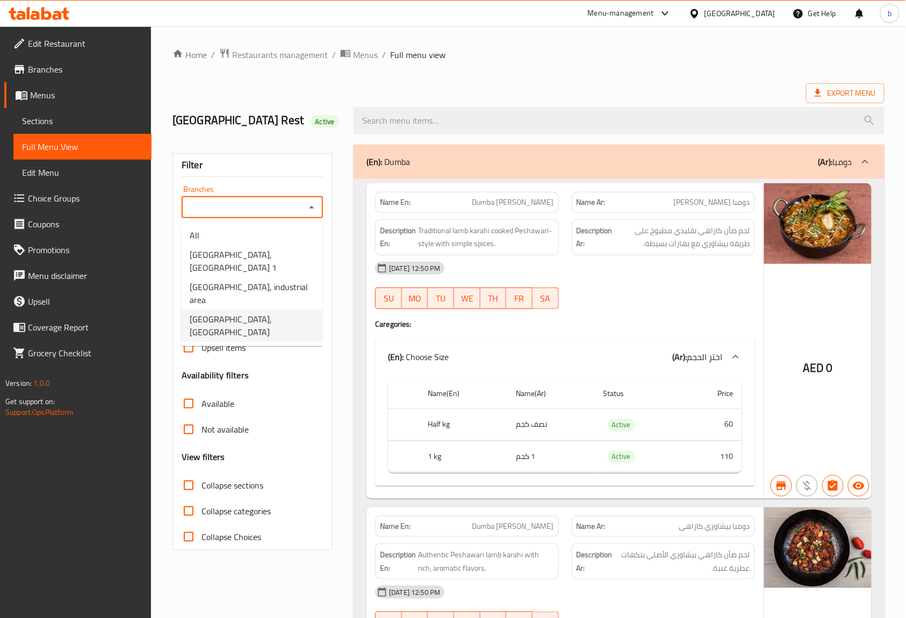
click at [246, 318] on span "[GEOGRAPHIC_DATA], [GEOGRAPHIC_DATA]" at bounding box center [252, 326] width 124 height 26
type input "[GEOGRAPHIC_DATA], [GEOGRAPHIC_DATA]"
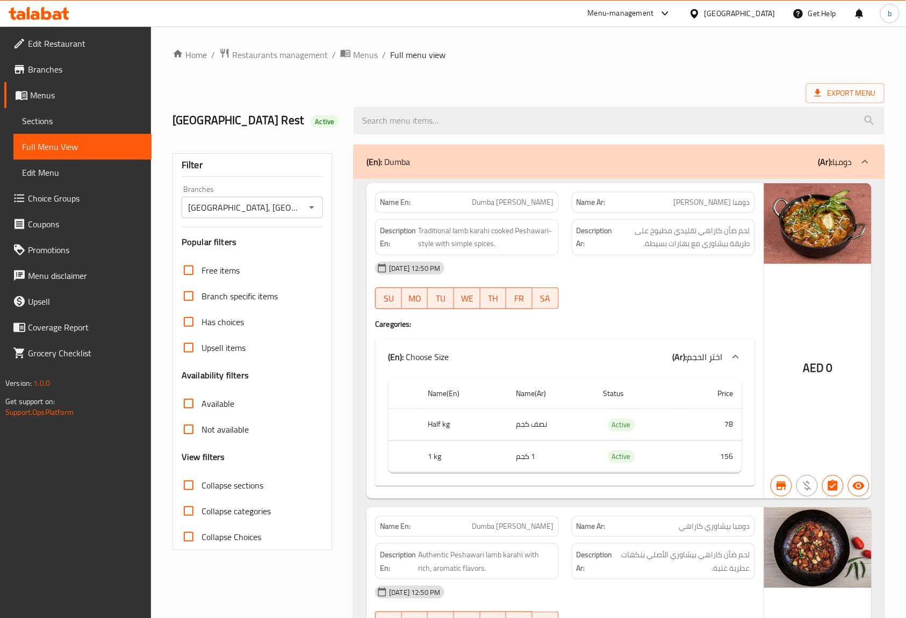
click at [87, 119] on span "Sections" at bounding box center [82, 120] width 121 height 13
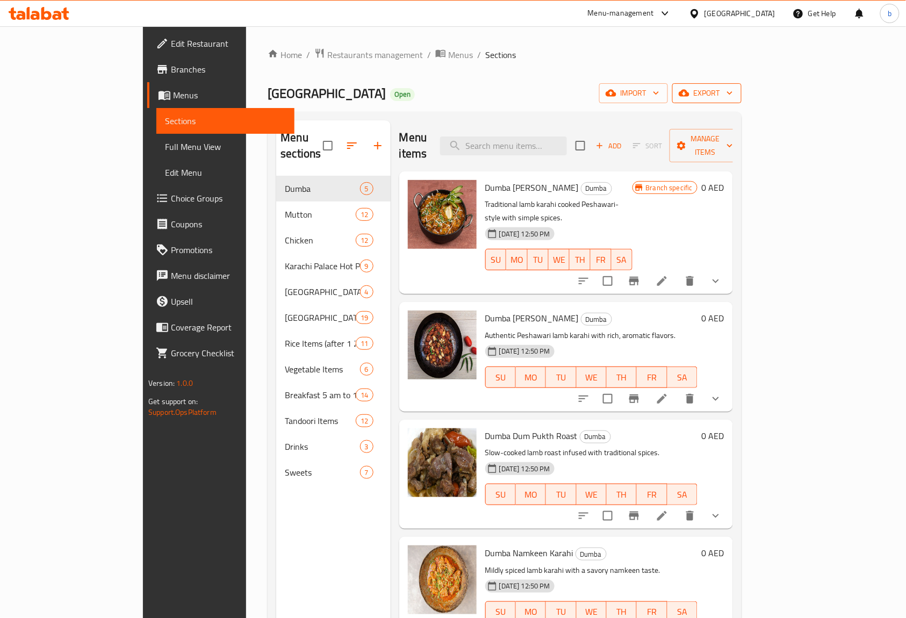
click at [733, 93] on span "export" at bounding box center [707, 93] width 52 height 13
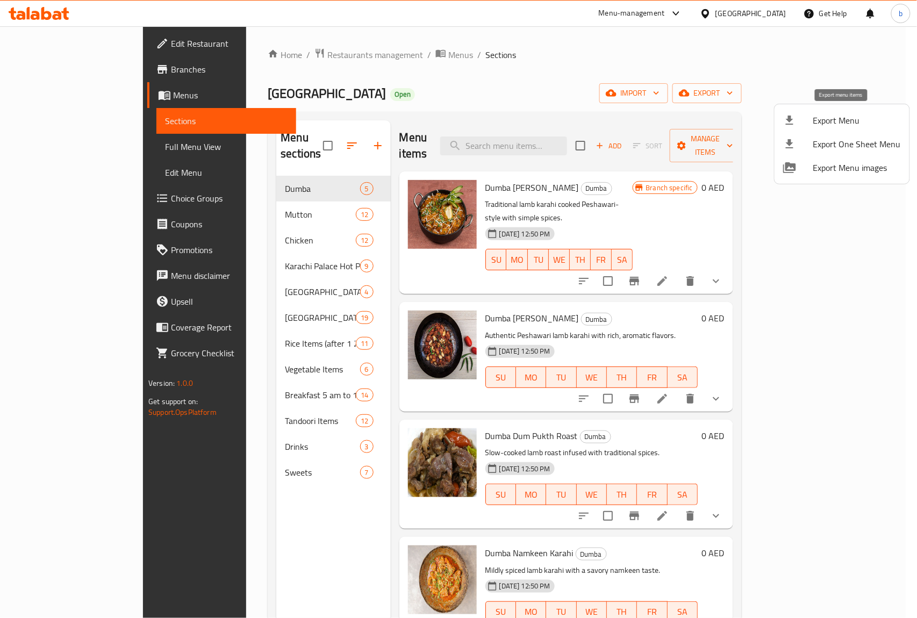
click at [786, 115] on icon at bounding box center [789, 120] width 13 height 13
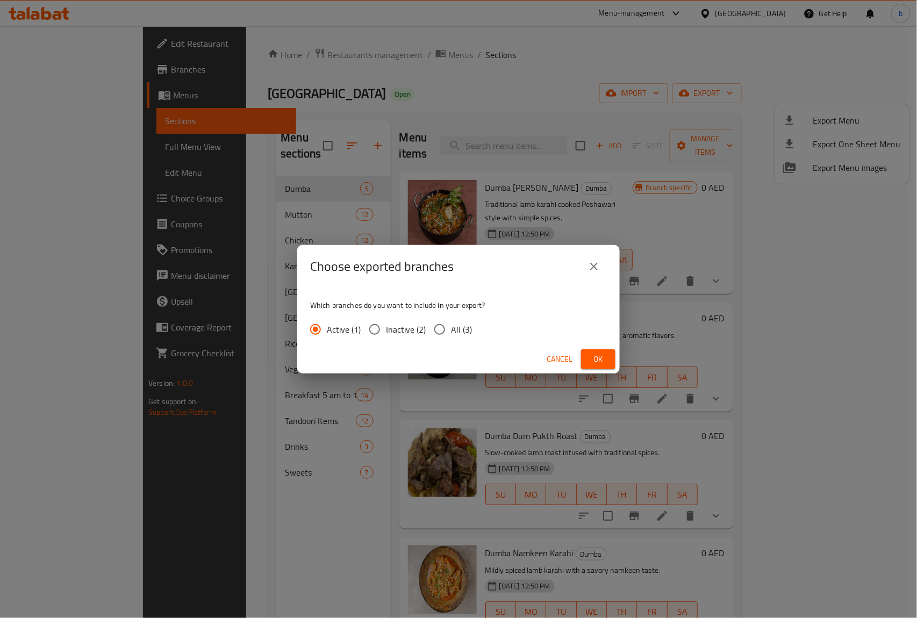
click at [441, 324] on input "All (3)" at bounding box center [439, 329] width 23 height 23
radio input "true"
click at [611, 361] on button "Ok" at bounding box center [598, 359] width 34 height 20
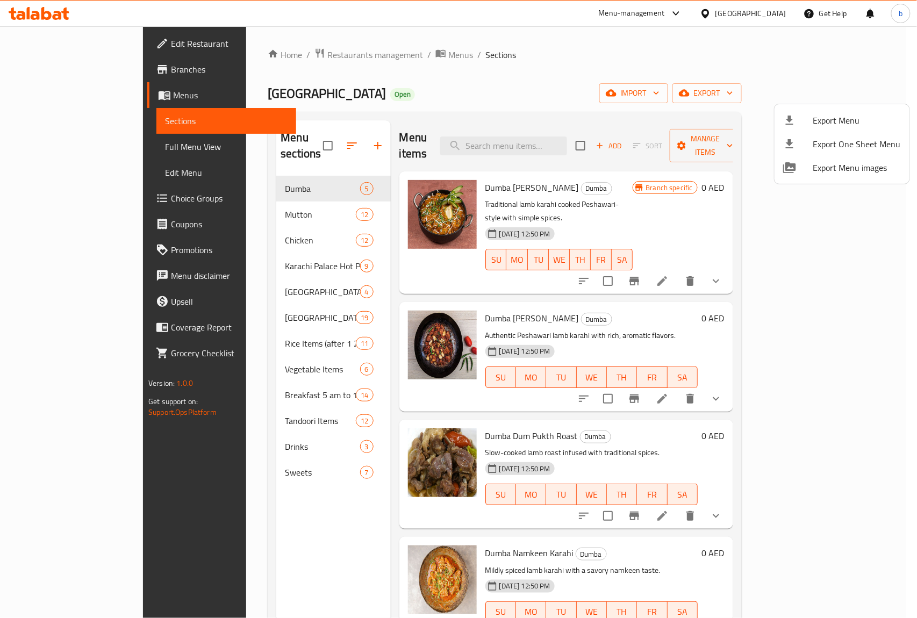
click at [514, 81] on div at bounding box center [458, 309] width 917 height 618
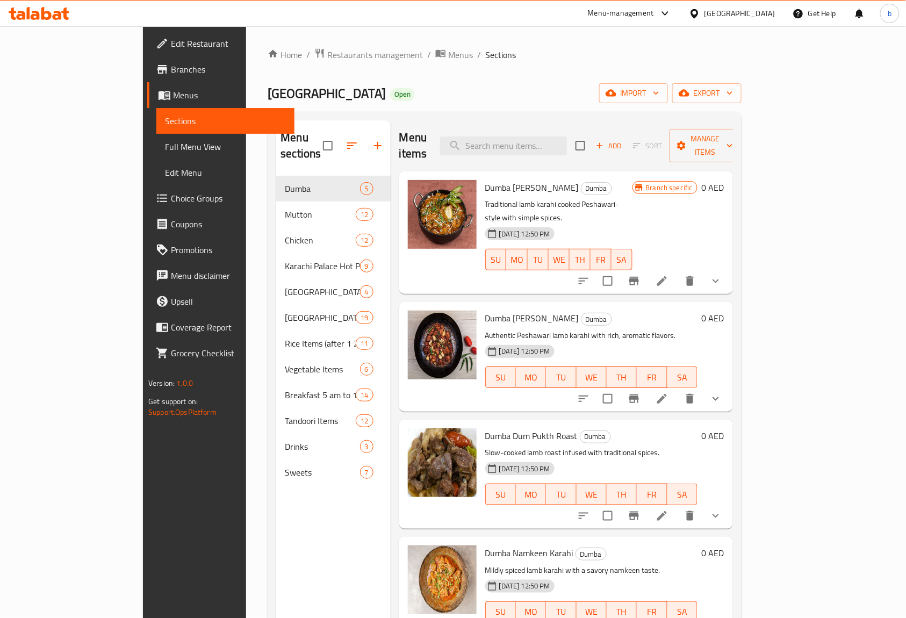
click at [165, 141] on span "Full Menu View" at bounding box center [225, 146] width 121 height 13
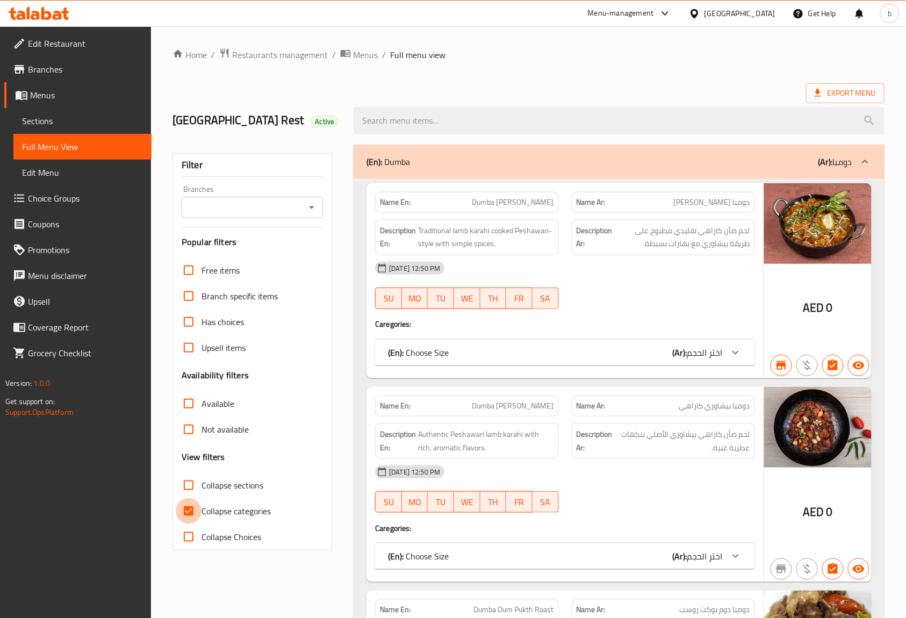
click at [185, 508] on input "Collapse categories" at bounding box center [189, 511] width 26 height 26
checkbox input "false"
click at [71, 152] on span "Full Menu View" at bounding box center [82, 146] width 121 height 13
click at [190, 511] on input "Collapse categories" at bounding box center [189, 511] width 26 height 26
checkbox input "false"
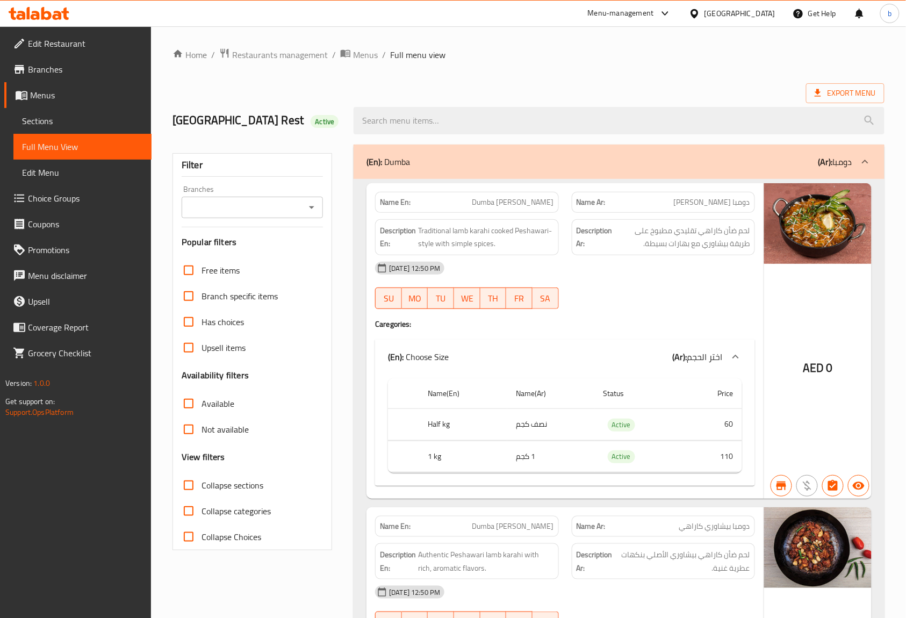
click at [266, 213] on input "Branches" at bounding box center [243, 207] width 117 height 15
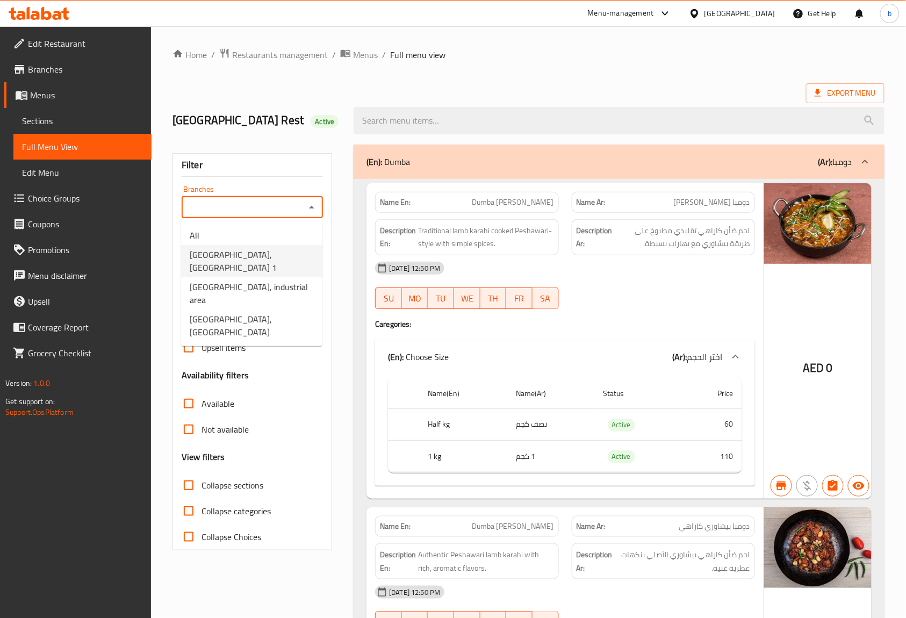
click at [267, 264] on span "[GEOGRAPHIC_DATA], [GEOGRAPHIC_DATA] 1" at bounding box center [252, 261] width 124 height 26
type input "[GEOGRAPHIC_DATA], [GEOGRAPHIC_DATA] 1"
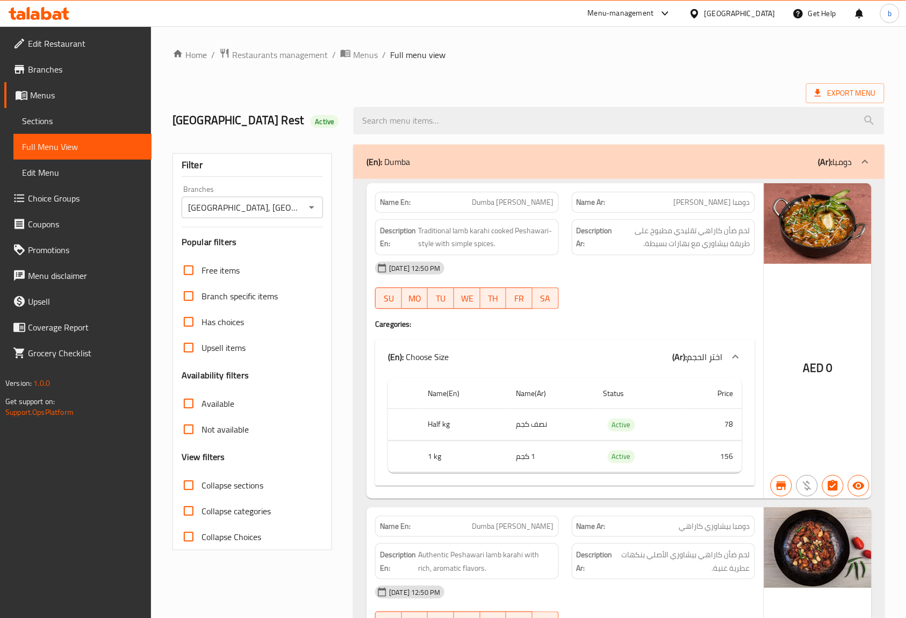
click at [477, 61] on ol "Home / Restaurants management / Menus / Full menu view" at bounding box center [529, 55] width 712 height 14
click at [833, 99] on span "Export Menu" at bounding box center [845, 93] width 61 height 13
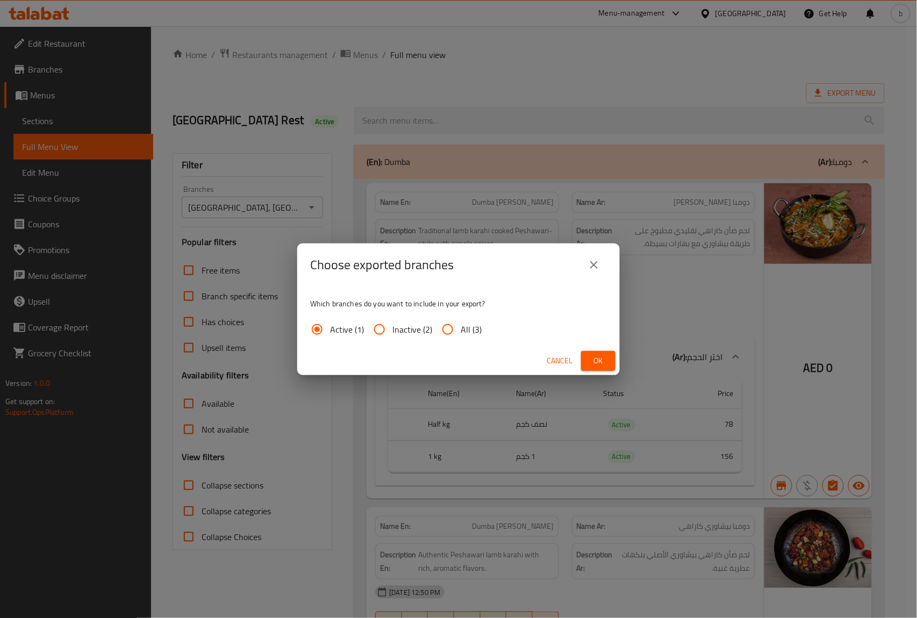
drag, startPoint x: 672, startPoint y: 113, endPoint x: 663, endPoint y: 112, distance: 9.2
click at [666, 112] on div "Choose exported branches Which branches do you want to include in your export? …" at bounding box center [458, 309] width 917 height 618
